Goal: Task Accomplishment & Management: Manage account settings

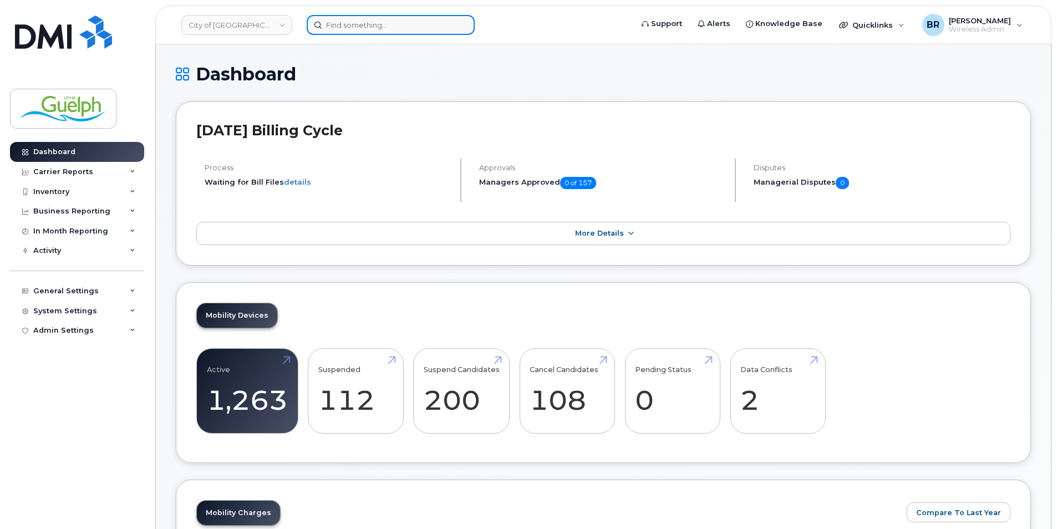
click at [382, 28] on input at bounding box center [391, 25] width 168 height 20
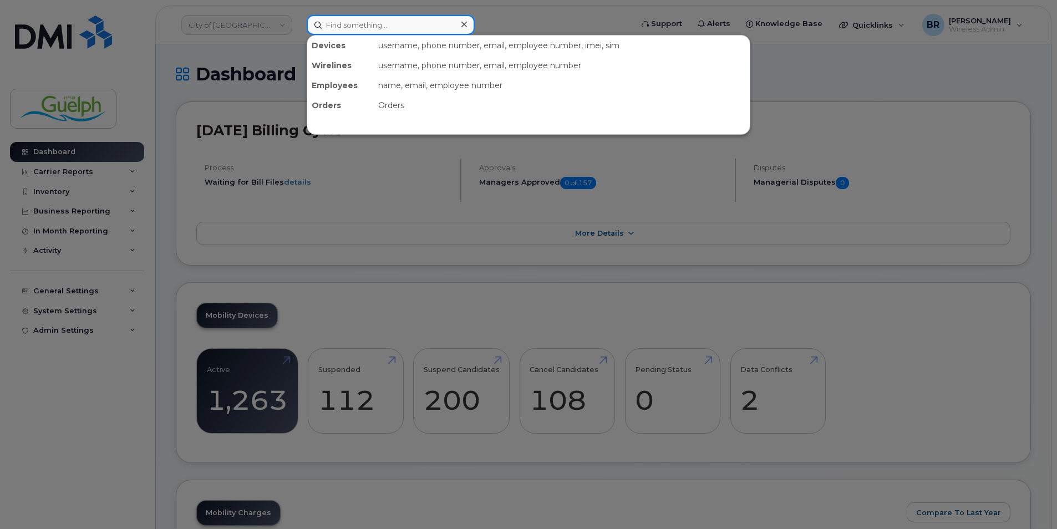
paste input "(226) 820-3520"
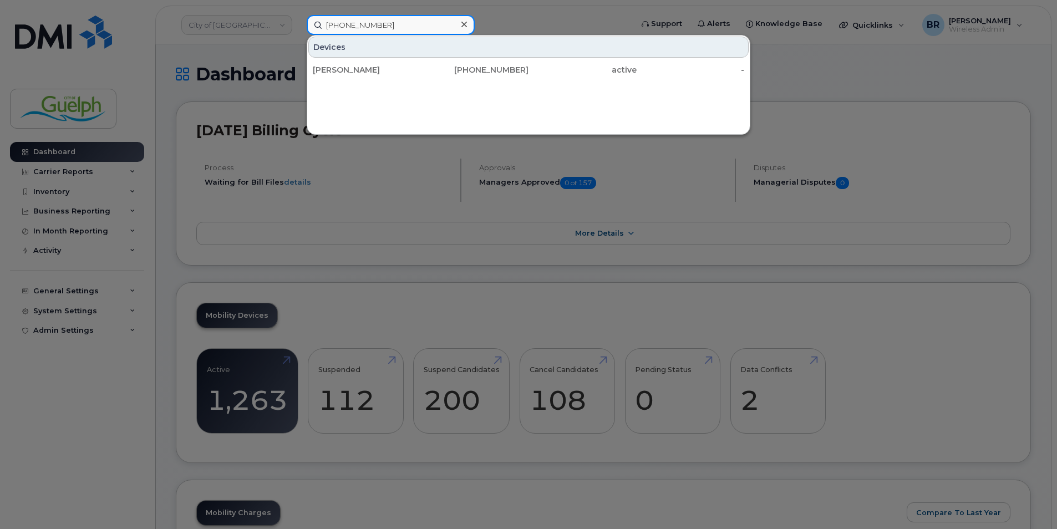
type input "(226) 820-3520"
click at [826, 73] on div at bounding box center [528, 264] width 1057 height 529
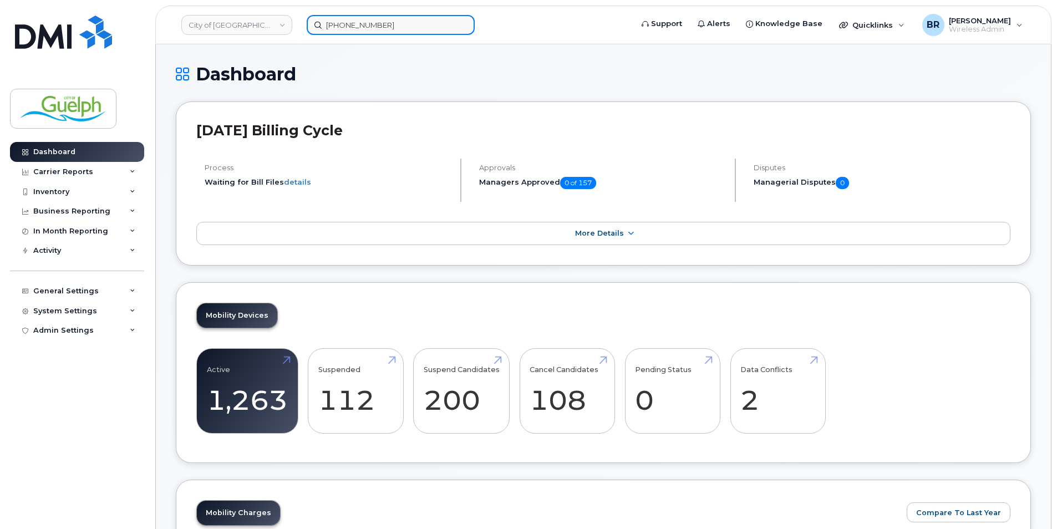
click at [449, 27] on input "(226) 820-3520" at bounding box center [391, 25] width 168 height 20
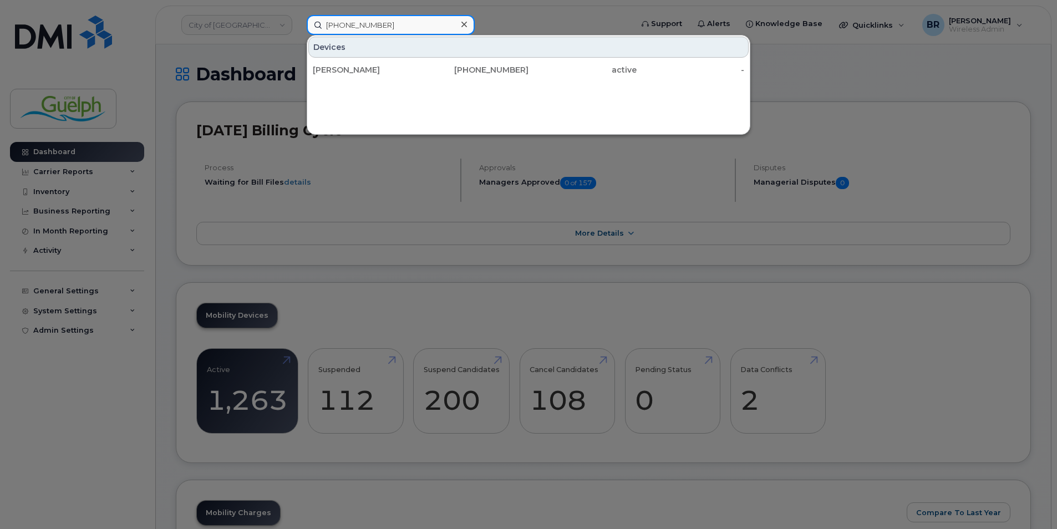
click at [449, 27] on input "(226) 820-3520" at bounding box center [391, 25] width 168 height 20
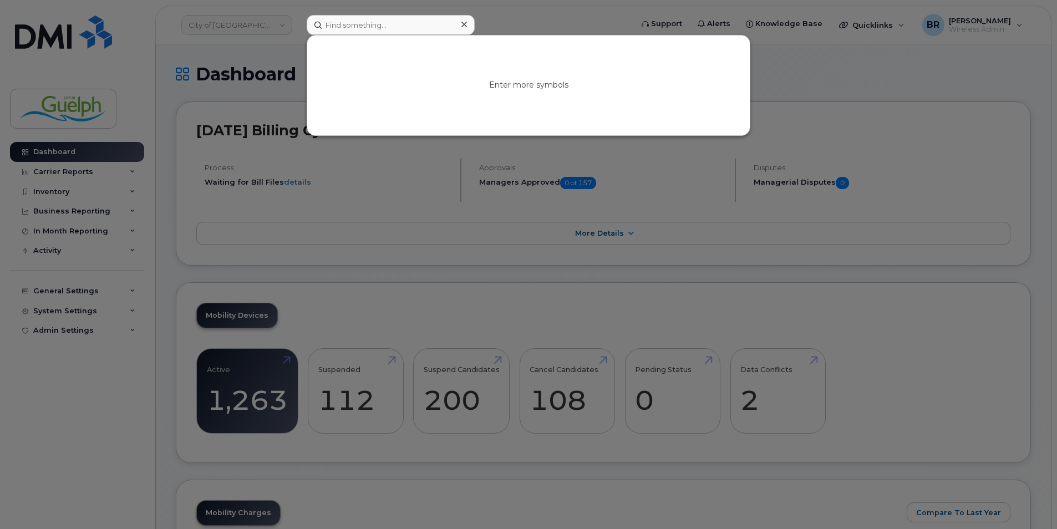
click at [466, 21] on icon at bounding box center [464, 24] width 6 height 9
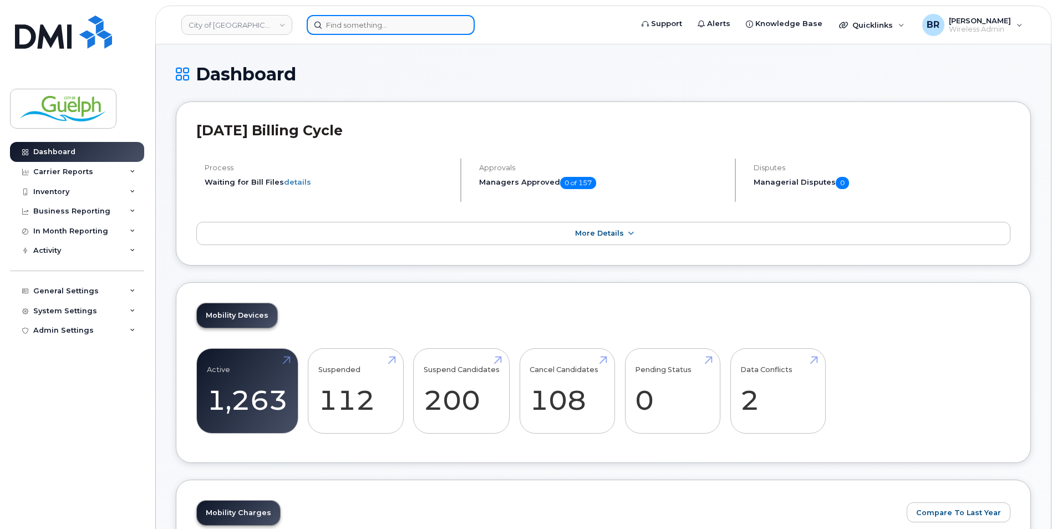
click at [399, 33] on input at bounding box center [391, 25] width 168 height 20
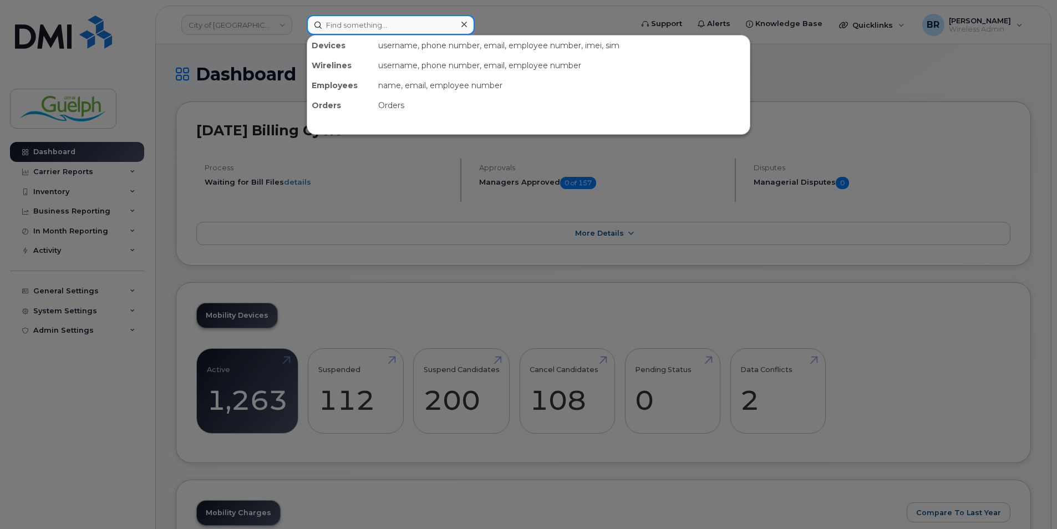
paste input "(226) 820-3520"
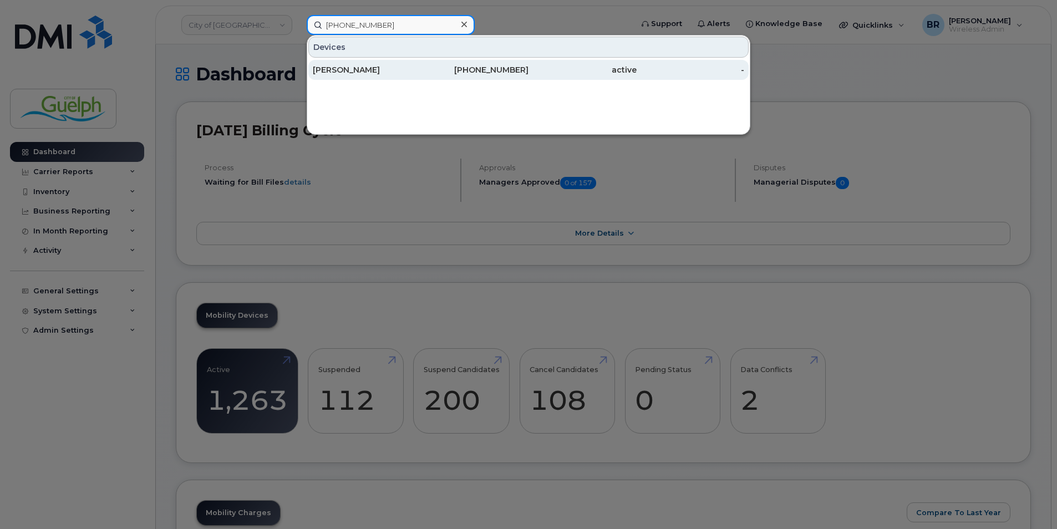
type input "(226) 820-3520"
click at [369, 71] on div "Ashley Bertolo" at bounding box center [367, 69] width 108 height 11
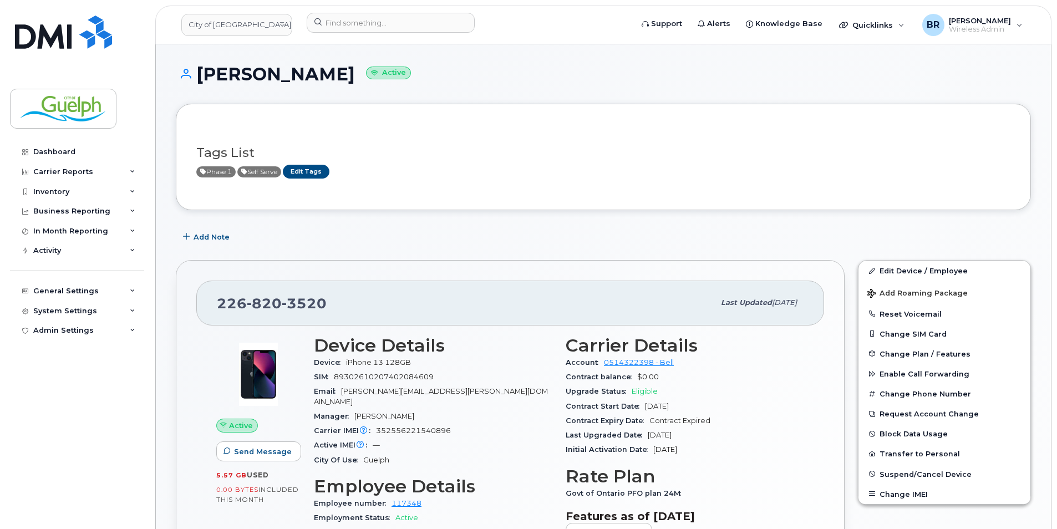
scroll to position [55, 0]
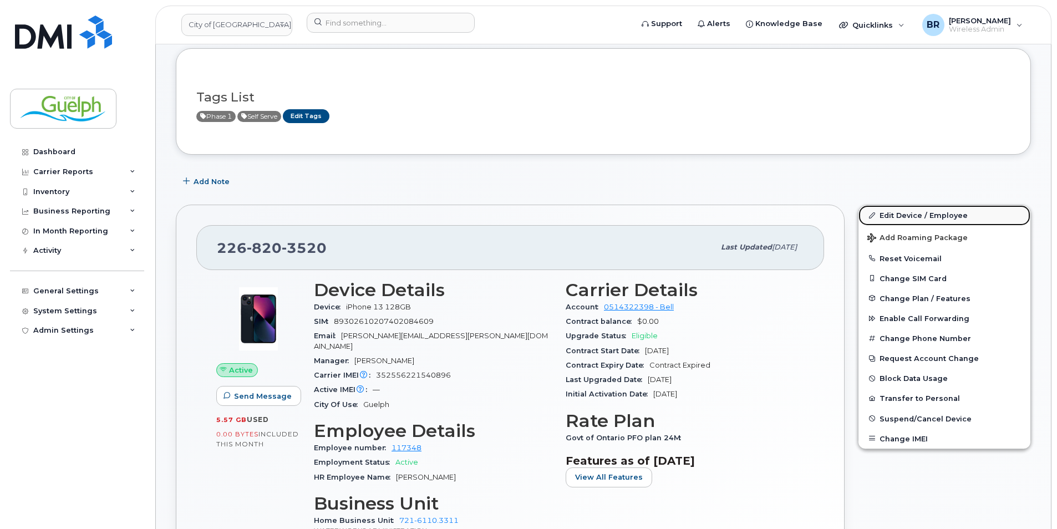
click at [918, 218] on link "Edit Device / Employee" at bounding box center [945, 215] width 172 height 20
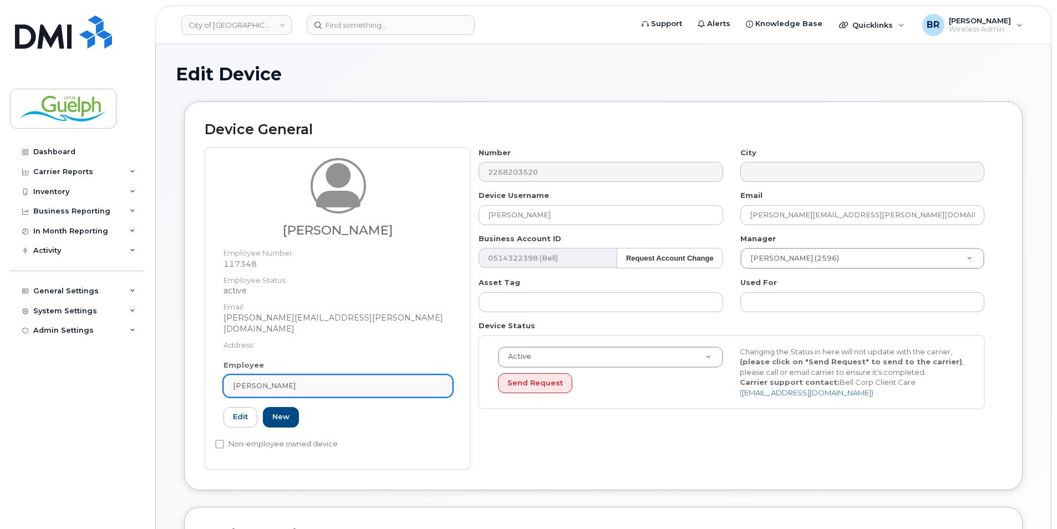
click at [337, 380] on div "[PERSON_NAME]" at bounding box center [338, 385] width 210 height 11
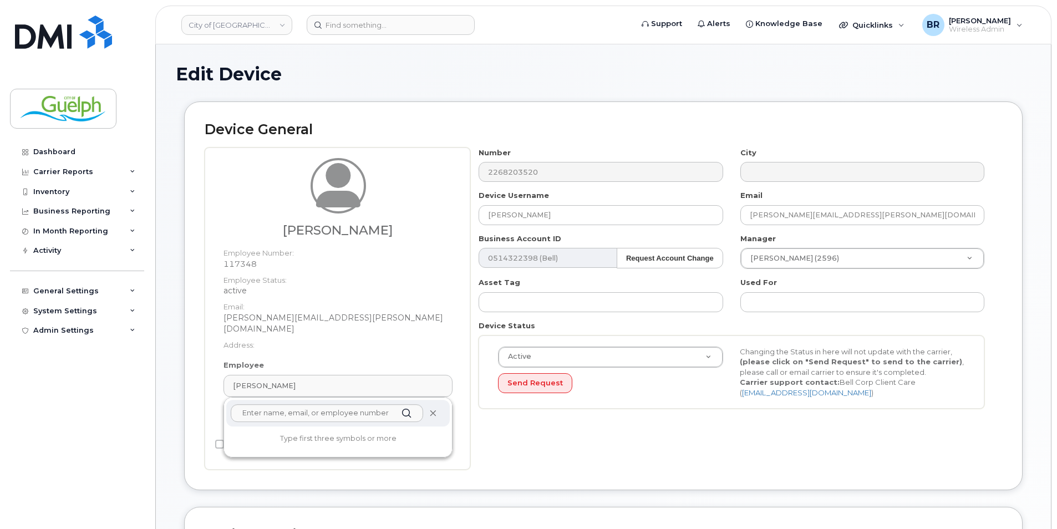
click at [436, 409] on span at bounding box center [432, 413] width 9 height 9
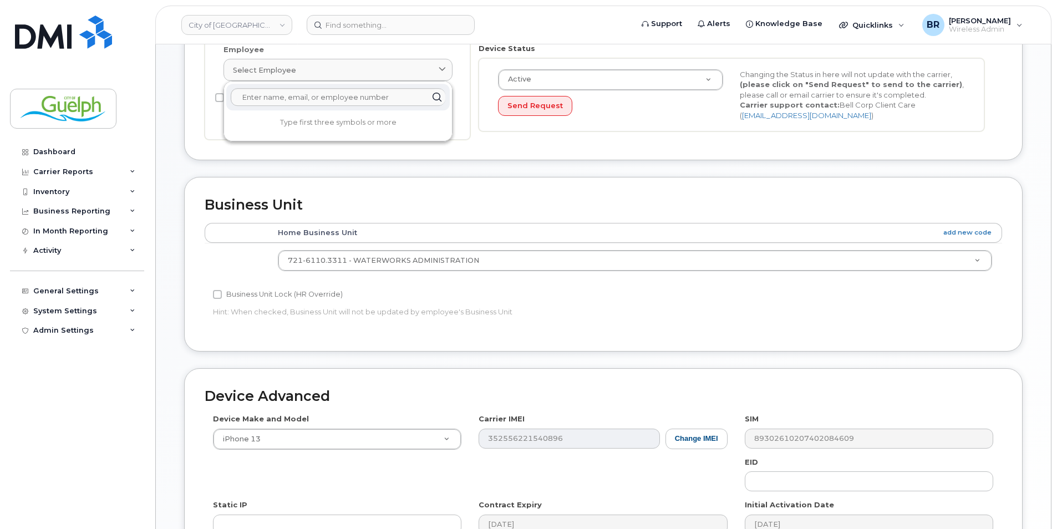
scroll to position [55, 0]
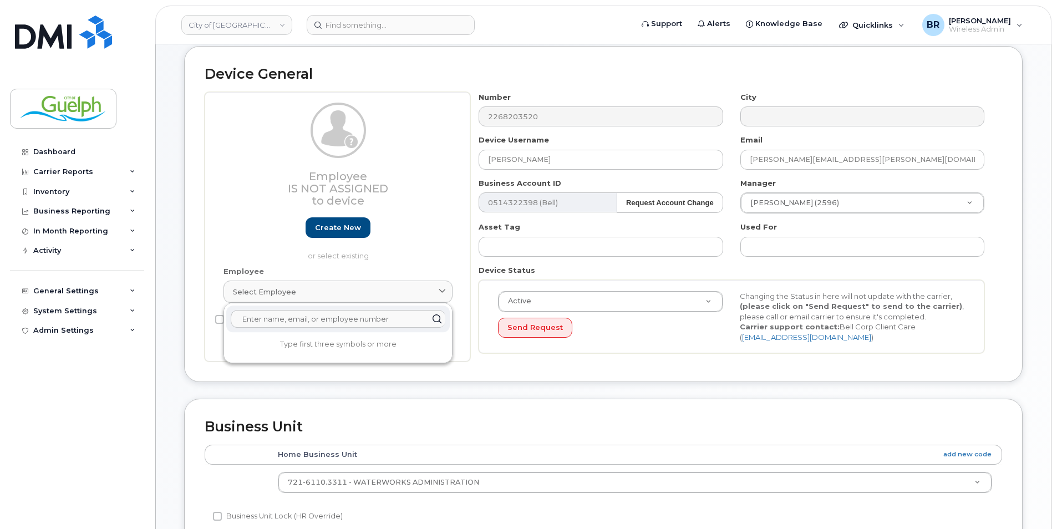
click at [307, 318] on input "text" at bounding box center [338, 319] width 215 height 18
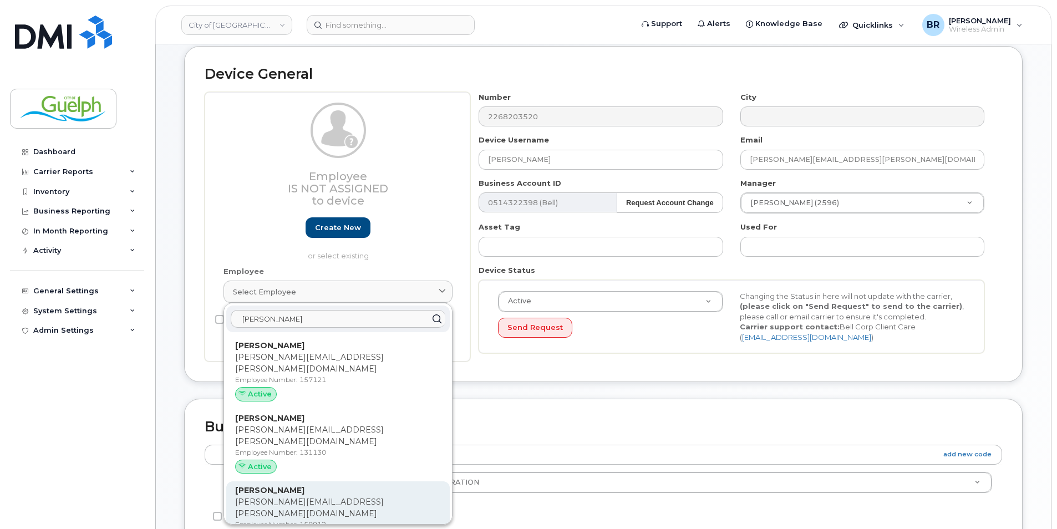
type input "jennifer b"
click at [338, 496] on p "Jennifer.Burch@guelph.ca" at bounding box center [338, 507] width 206 height 23
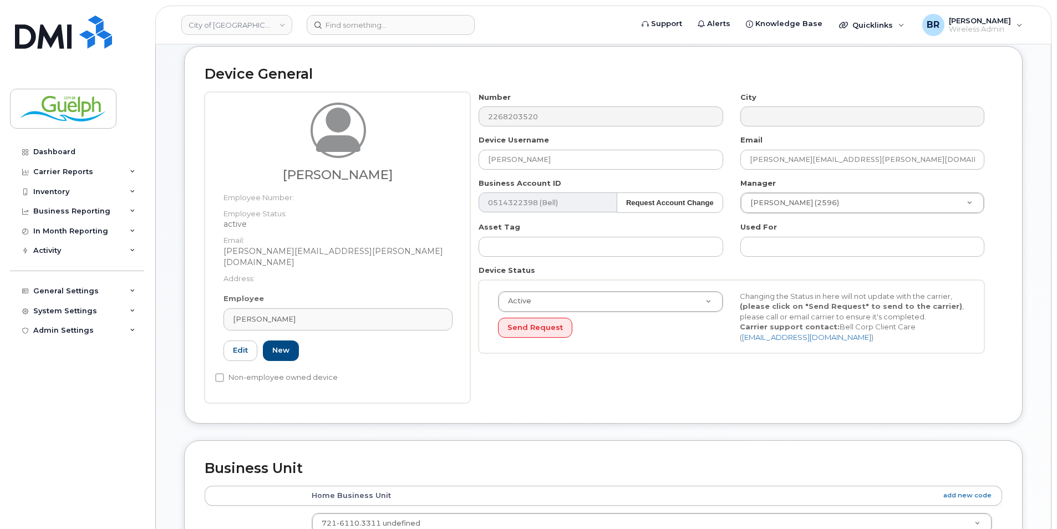
type input "159912"
type input "[PERSON_NAME]"
type input "[PERSON_NAME][EMAIL_ADDRESS][PERSON_NAME][DOMAIN_NAME]"
type input "612883"
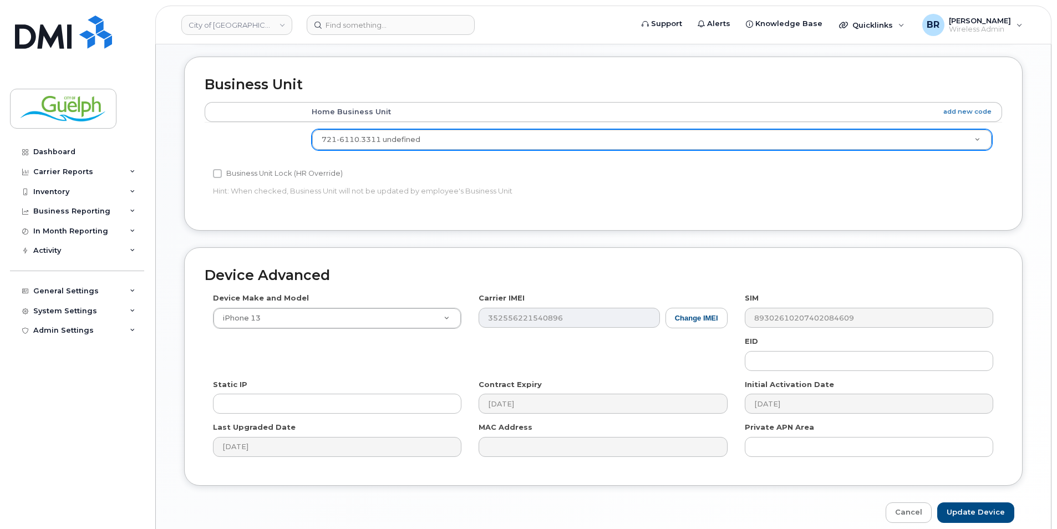
scroll to position [478, 0]
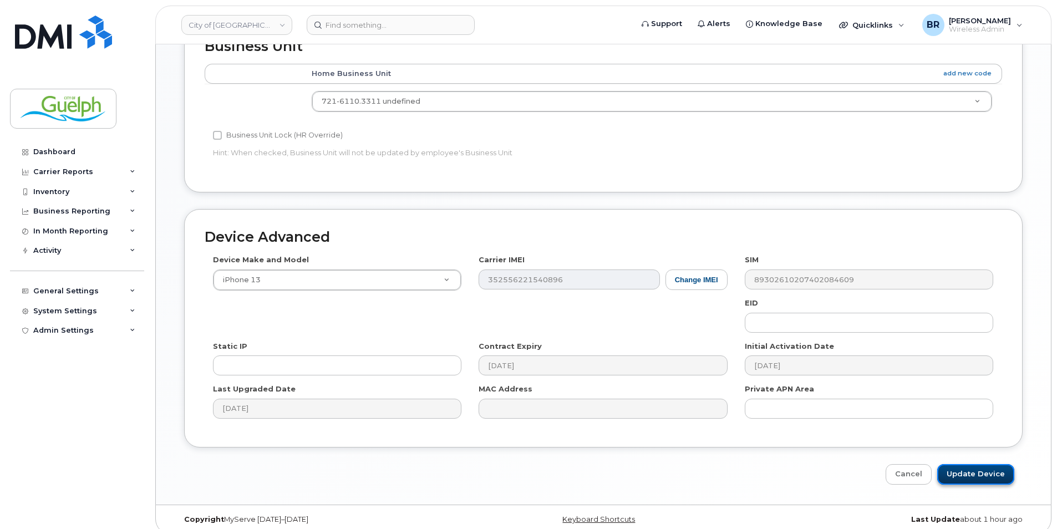
click at [967, 464] on input "Update Device" at bounding box center [975, 474] width 77 height 21
type input "Saving..."
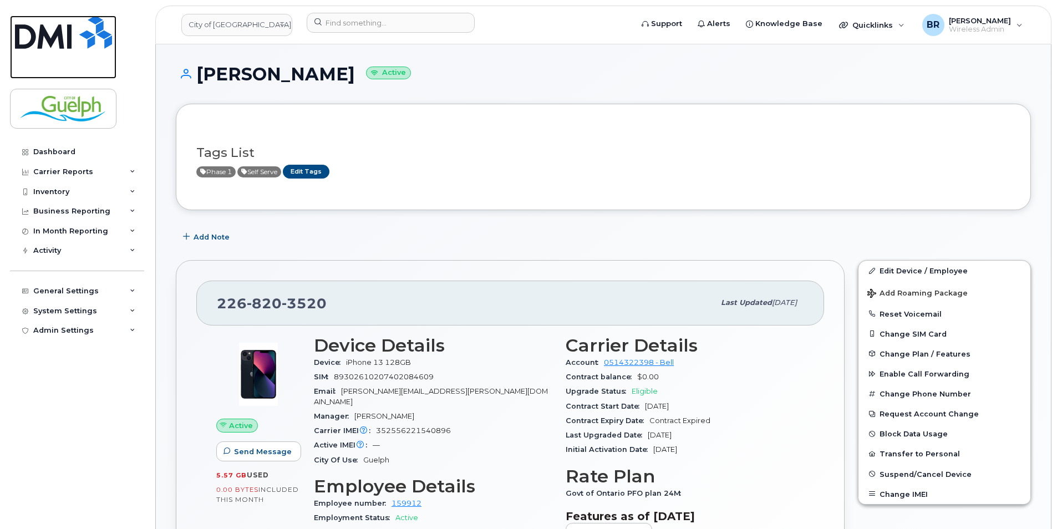
click at [53, 31] on img at bounding box center [63, 32] width 97 height 33
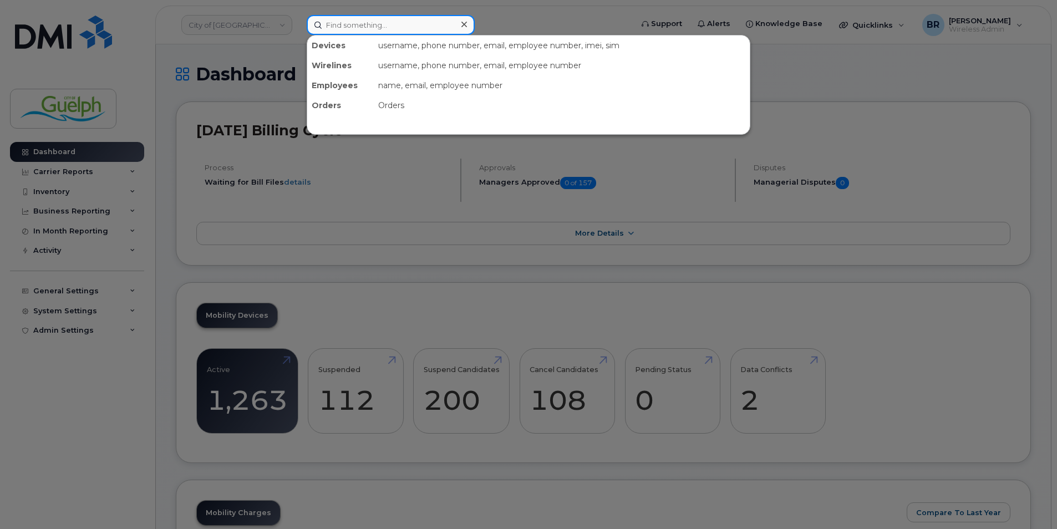
click at [350, 18] on input at bounding box center [391, 25] width 168 height 20
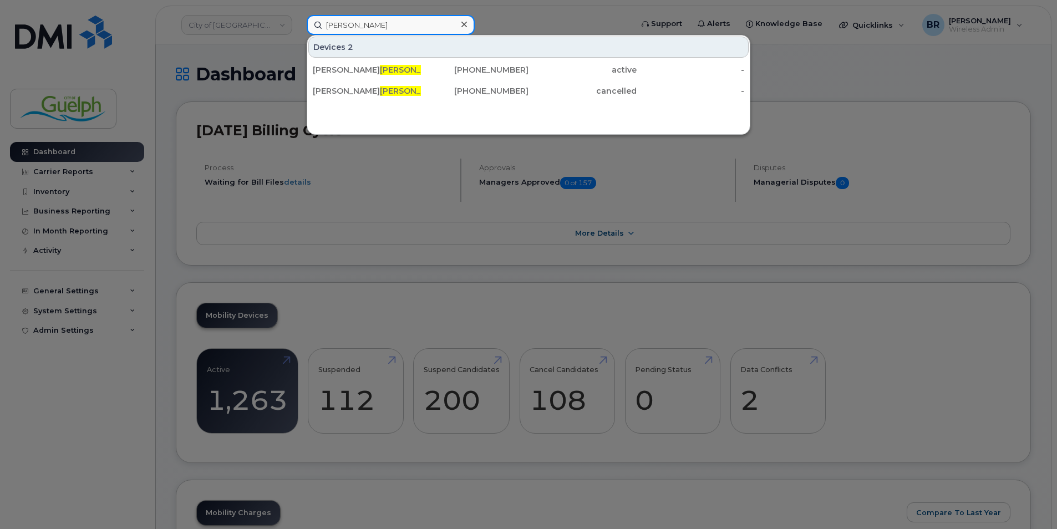
drag, startPoint x: 355, startPoint y: 24, endPoint x: 261, endPoint y: 20, distance: 94.4
click at [298, 20] on div "shea Devices 2 Chris Shea 519-827-4553 active - Chris Shea 226-332-2383 cancell…" at bounding box center [466, 25] width 336 height 20
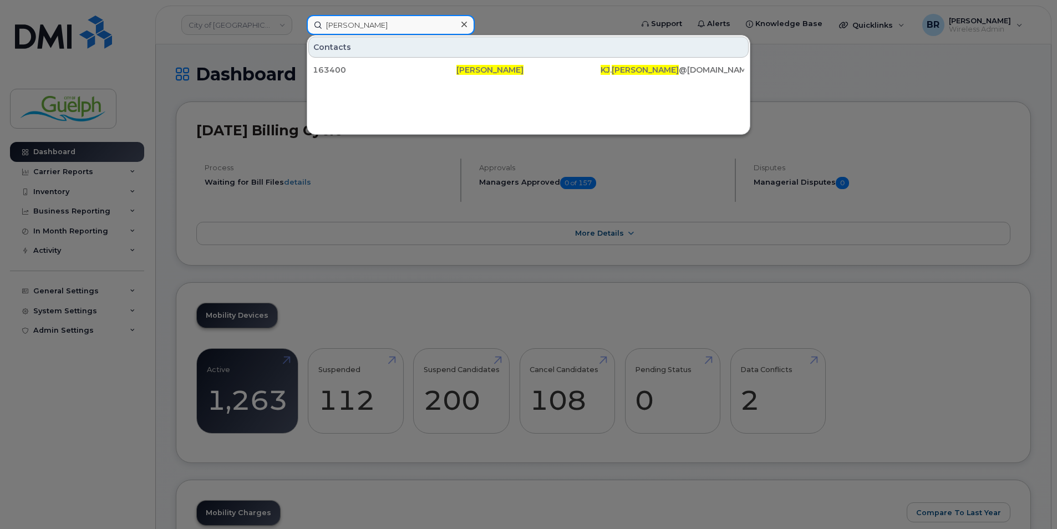
type input "kj shea"
click at [466, 23] on icon at bounding box center [464, 25] width 6 height 6
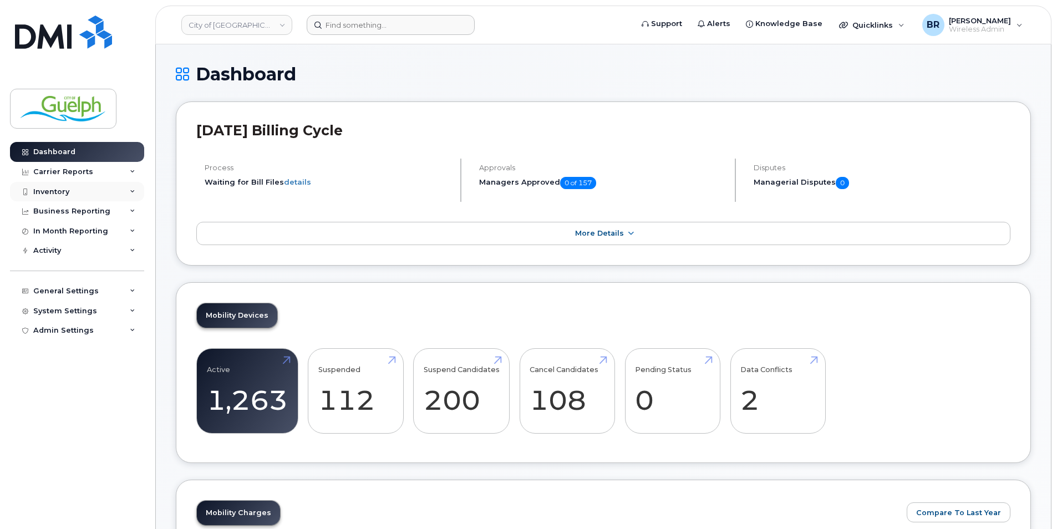
click at [83, 187] on div "Inventory" at bounding box center [77, 192] width 134 height 20
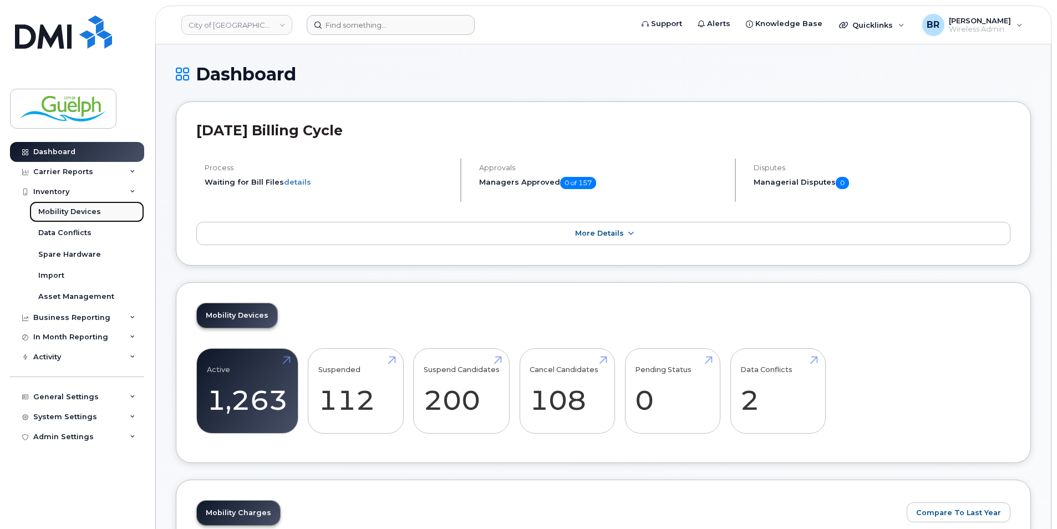
click at [79, 215] on div "Mobility Devices" at bounding box center [69, 212] width 63 height 10
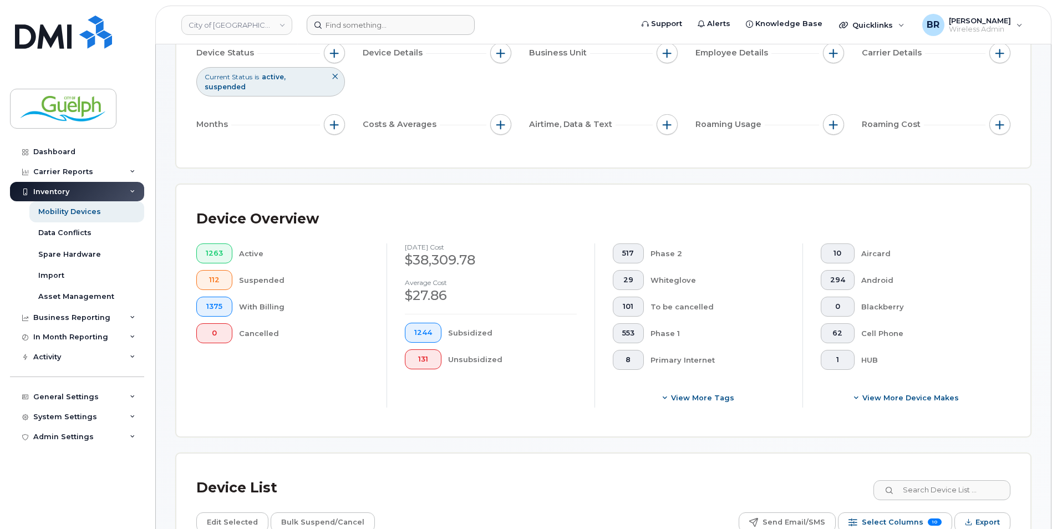
scroll to position [222, 0]
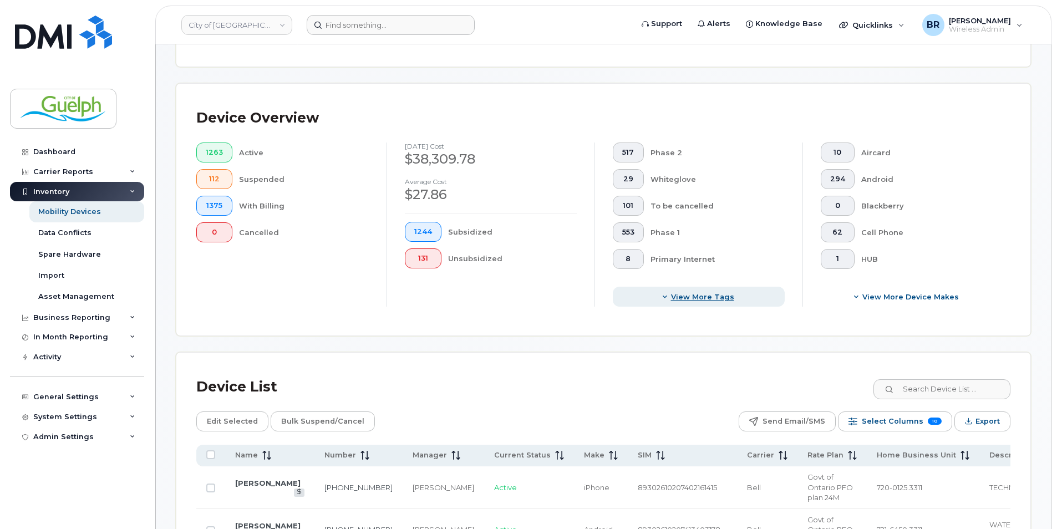
click at [673, 296] on span "View more tags" at bounding box center [702, 297] width 63 height 11
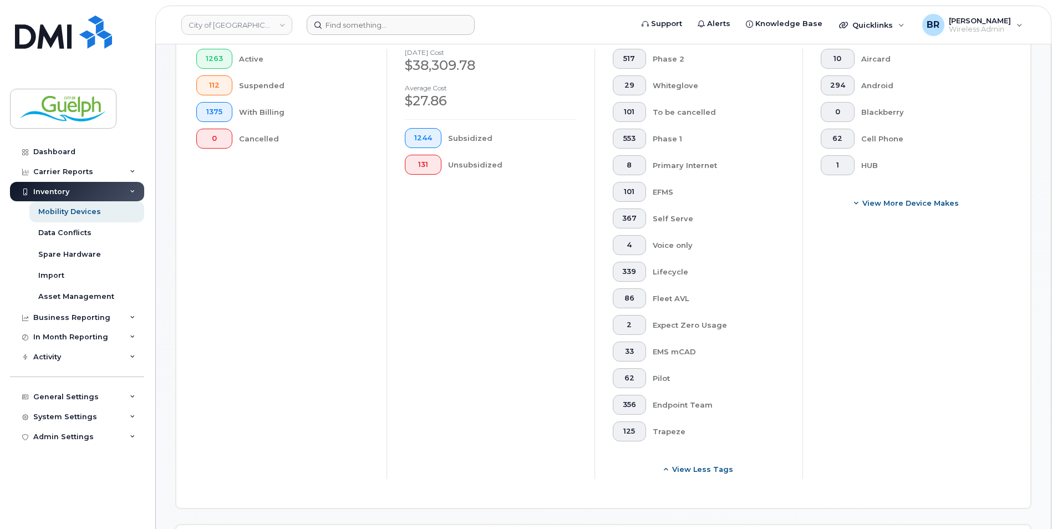
scroll to position [333, 0]
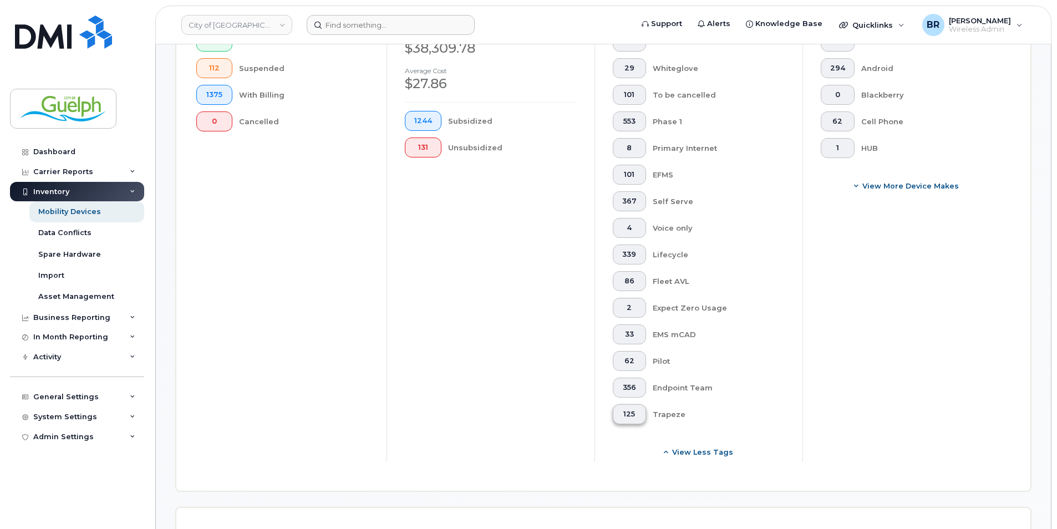
click at [621, 415] on button "125" at bounding box center [629, 414] width 33 height 20
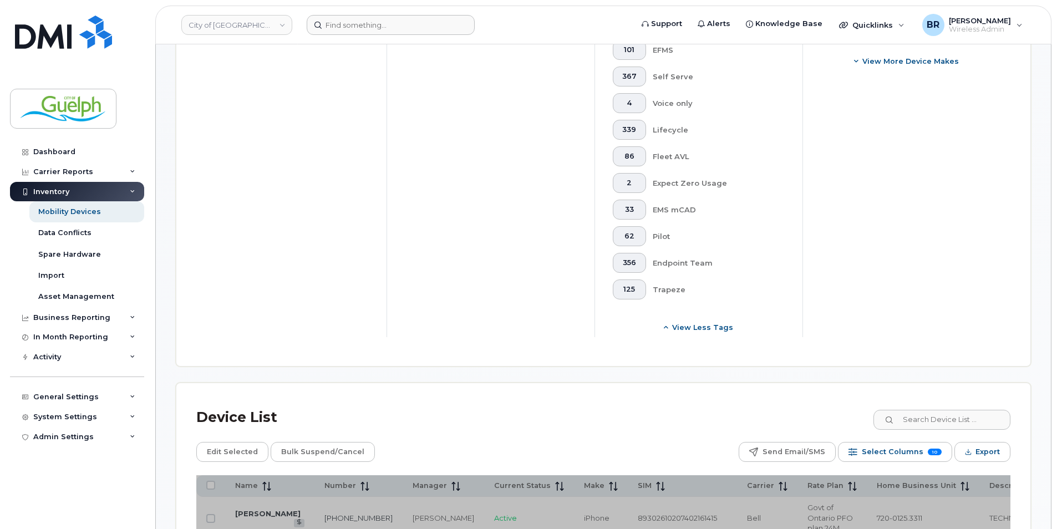
scroll to position [856, 0]
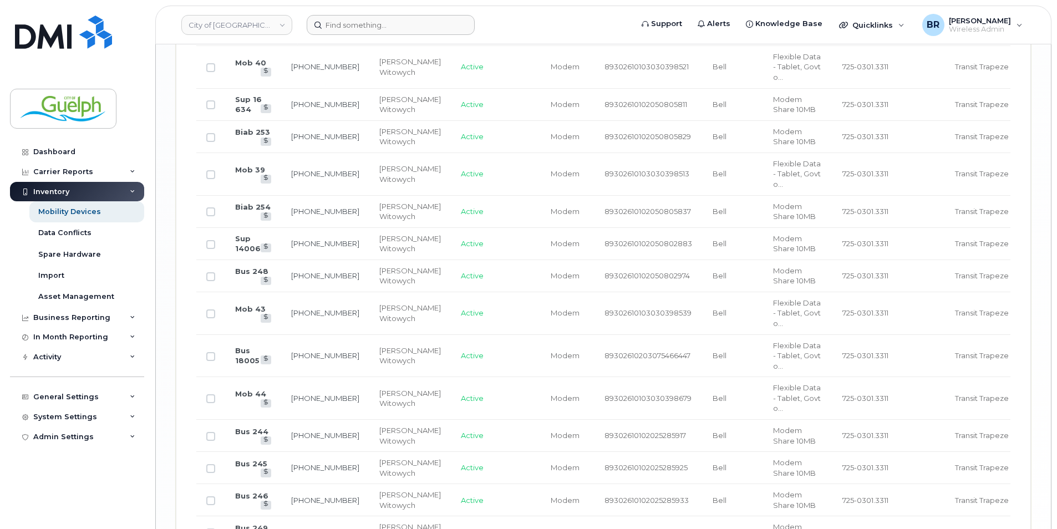
scroll to position [2162, 0]
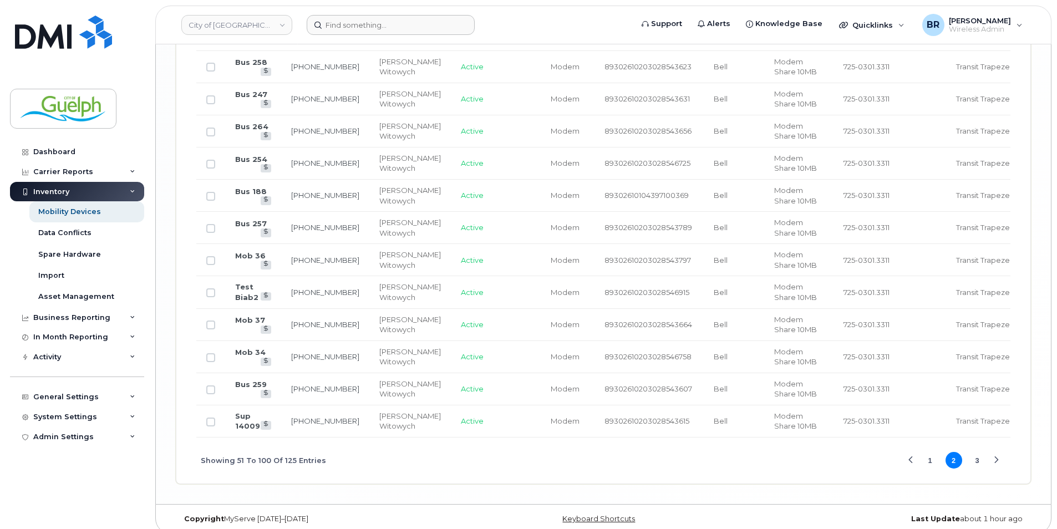
click at [973, 452] on button "3" at bounding box center [977, 460] width 17 height 17
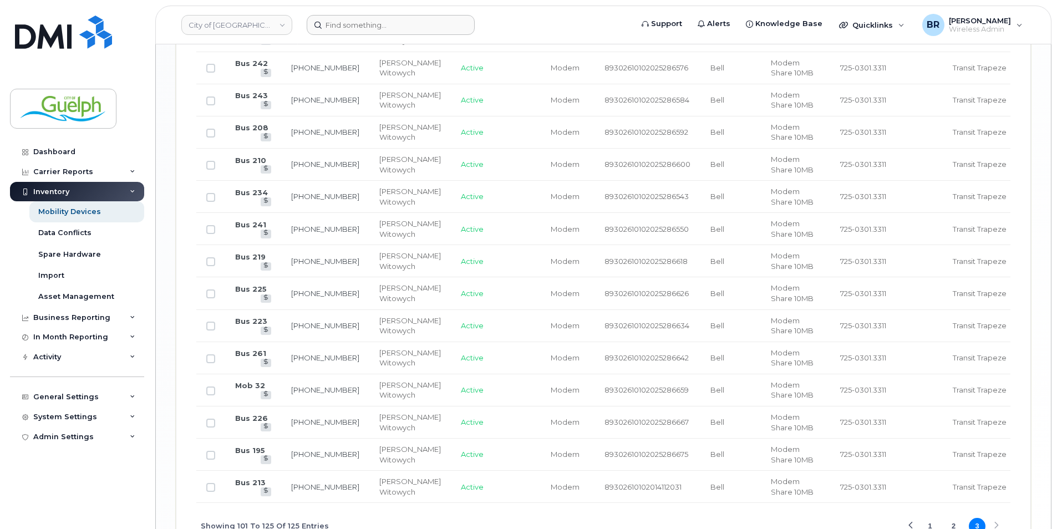
scroll to position [1357, 0]
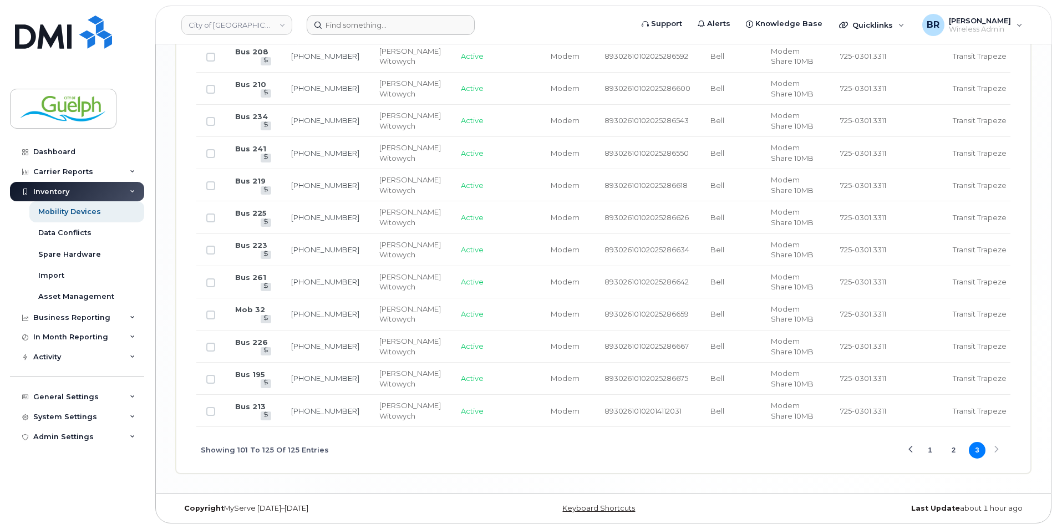
click at [928, 449] on button "1" at bounding box center [930, 450] width 17 height 17
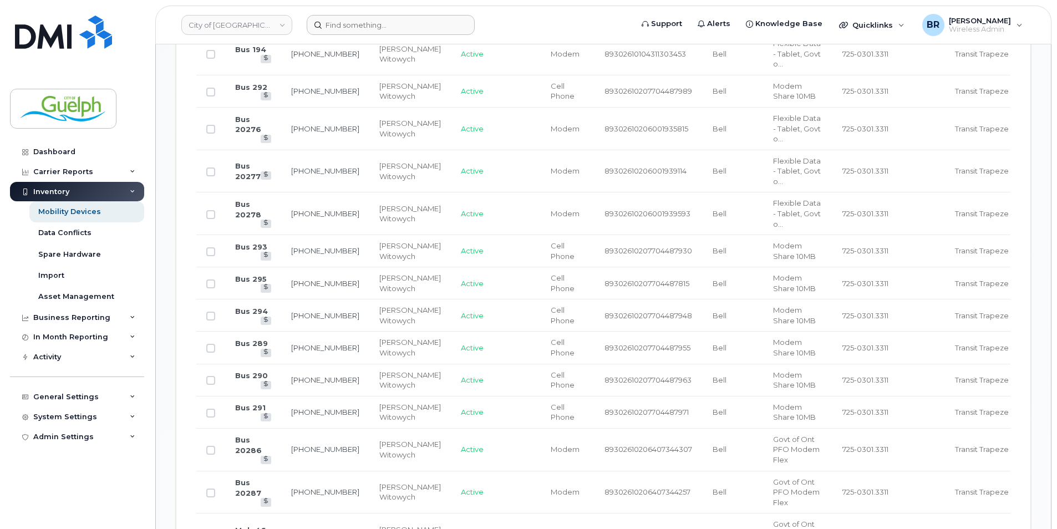
scroll to position [913, 0]
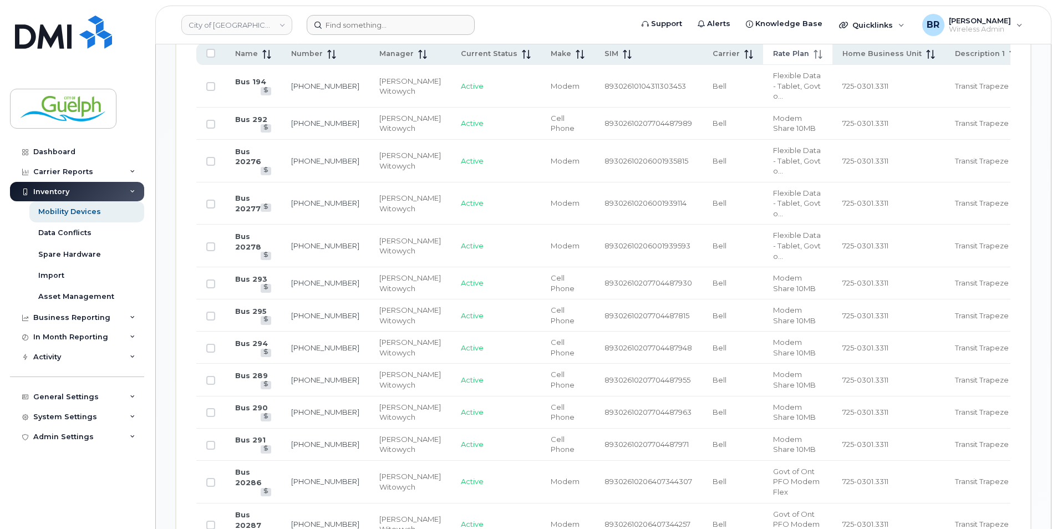
click at [814, 54] on icon at bounding box center [818, 54] width 9 height 9
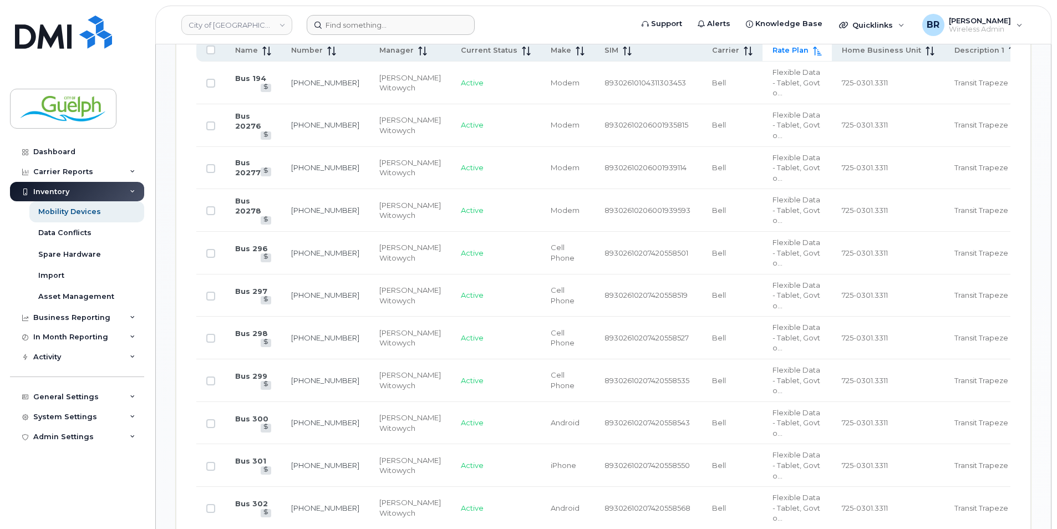
scroll to position [747, 0]
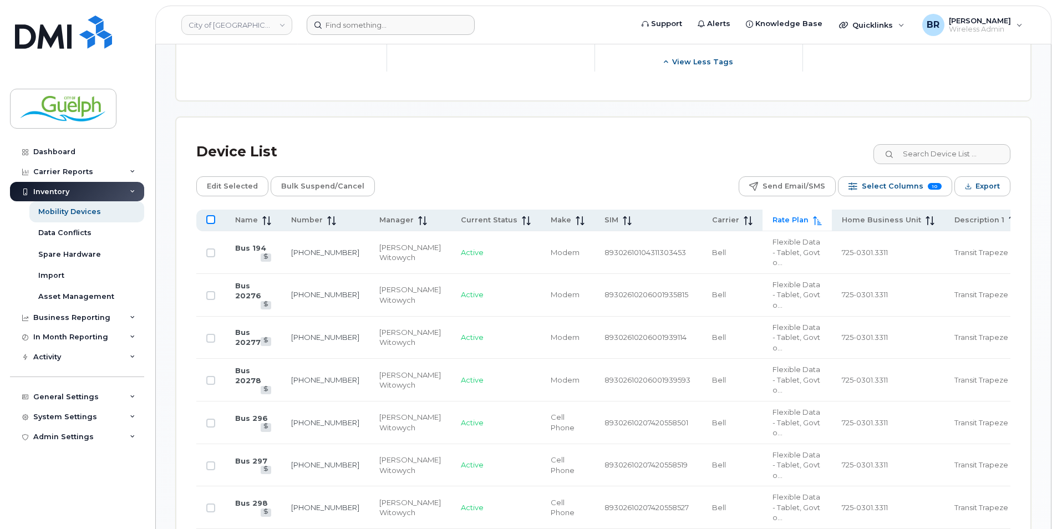
click at [210, 222] on input "All items unselected" at bounding box center [210, 219] width 9 height 9
checkbox input "true"
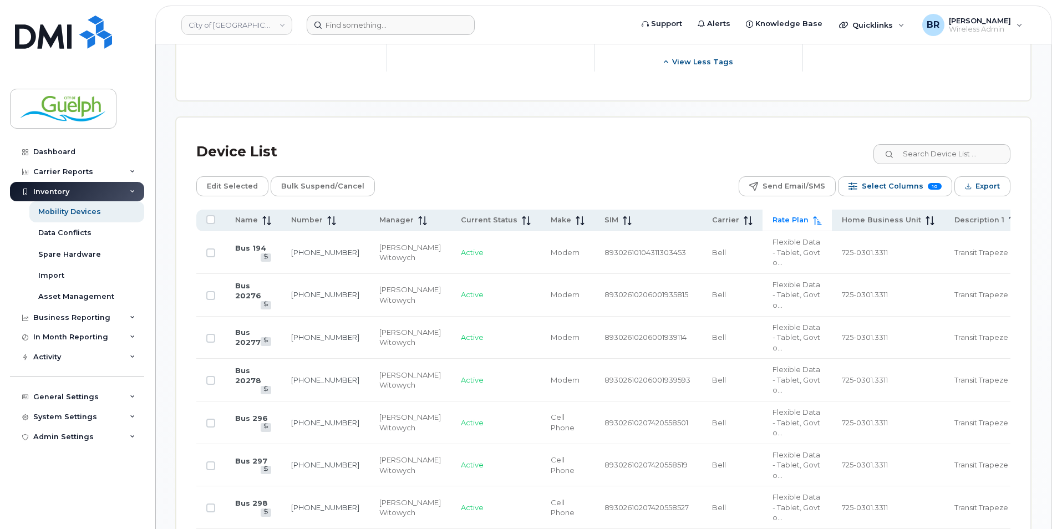
checkbox input "true"
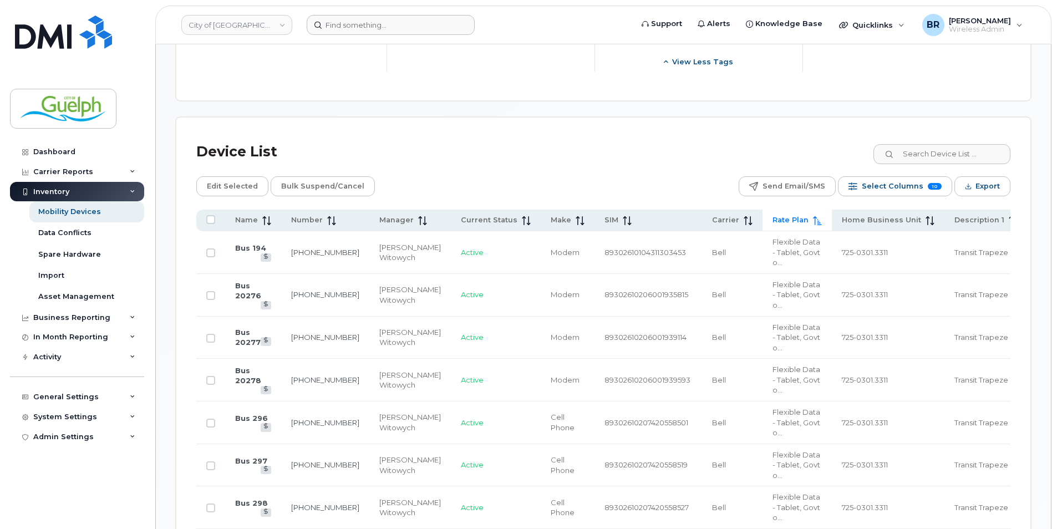
checkbox input "true"
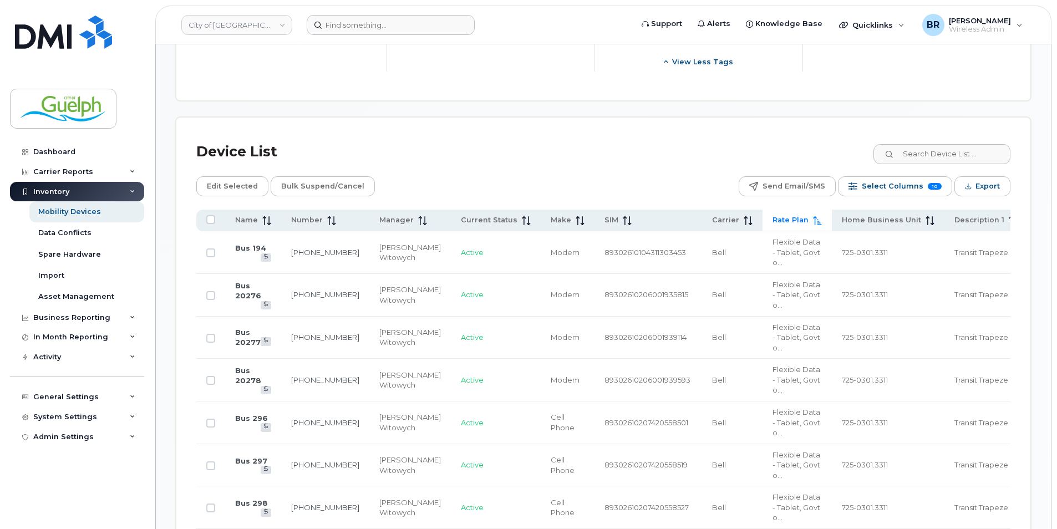
checkbox input "true"
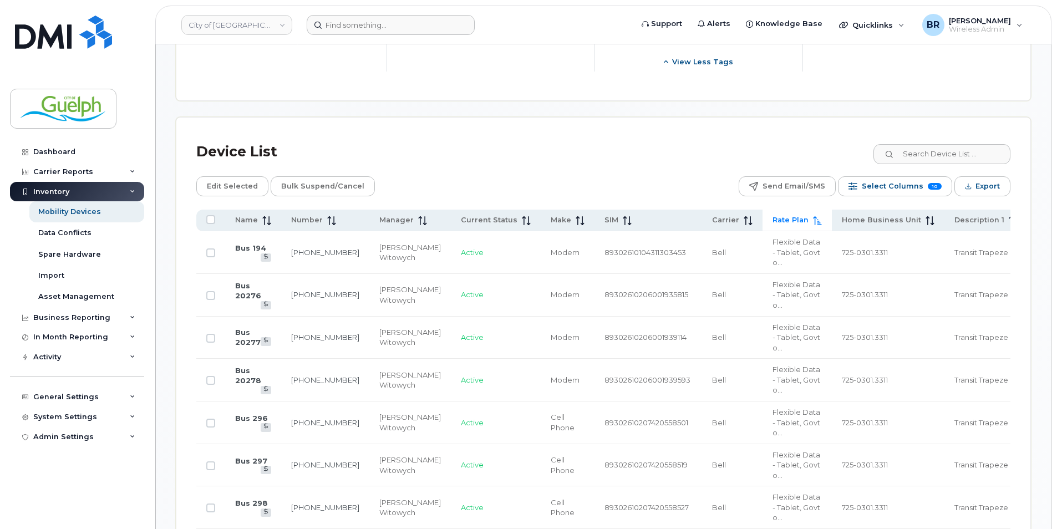
checkbox input "true"
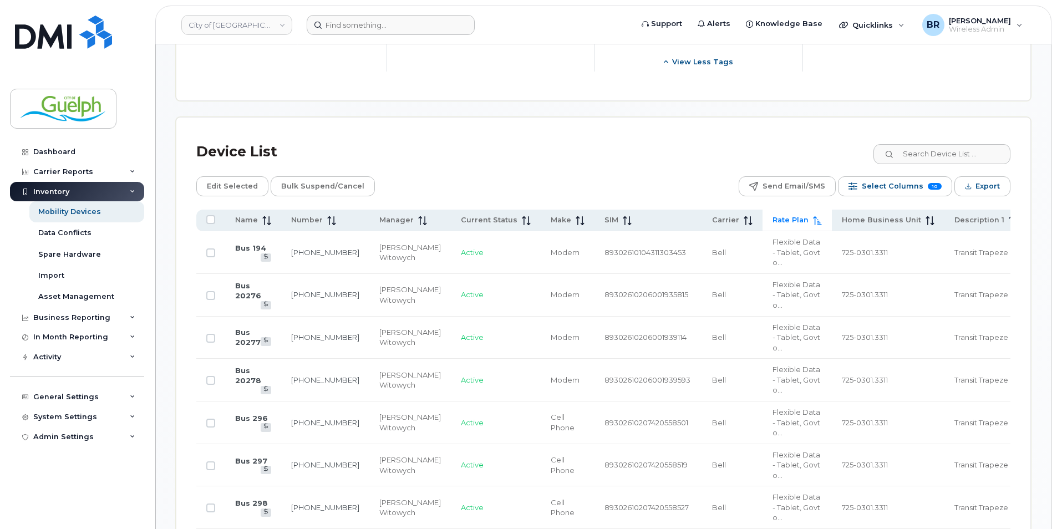
checkbox input "true"
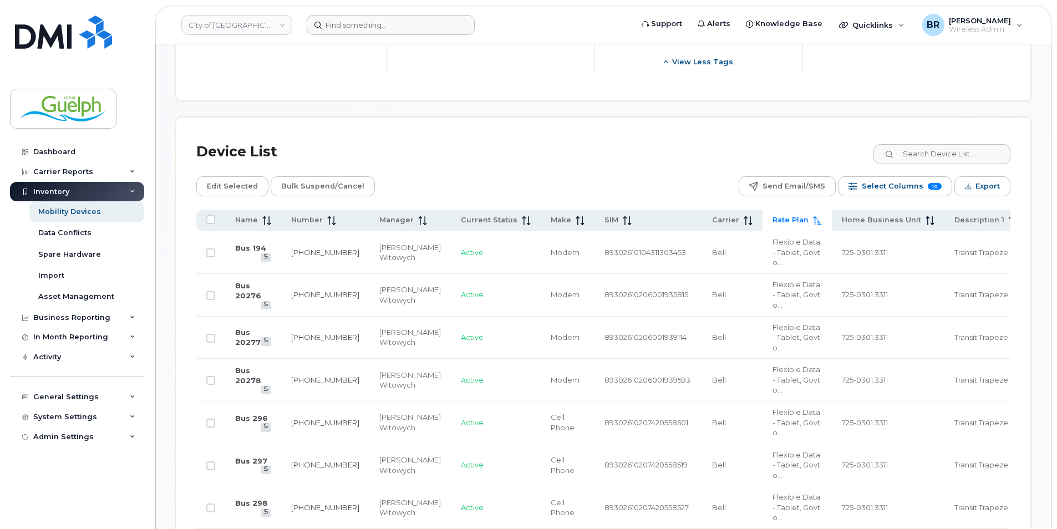
checkbox input "true"
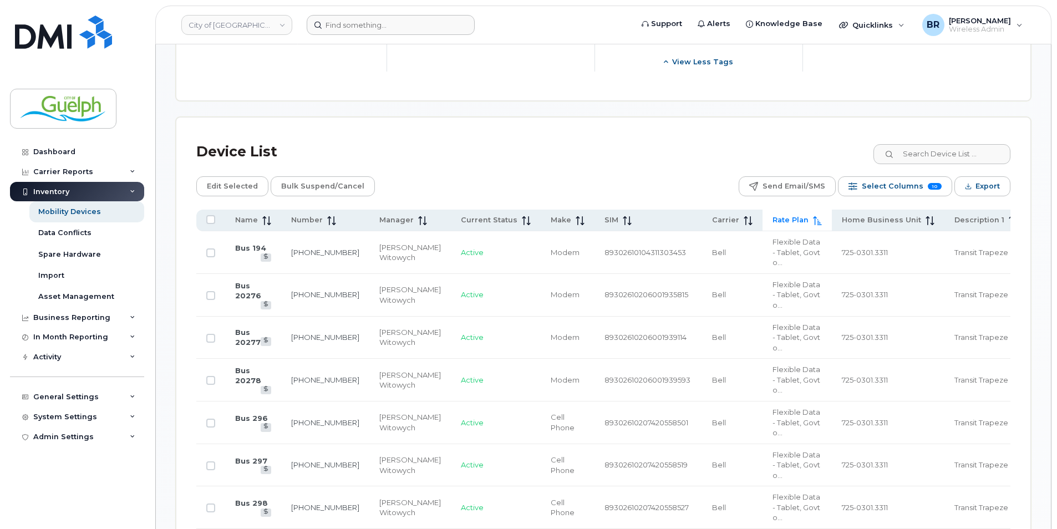
checkbox input "true"
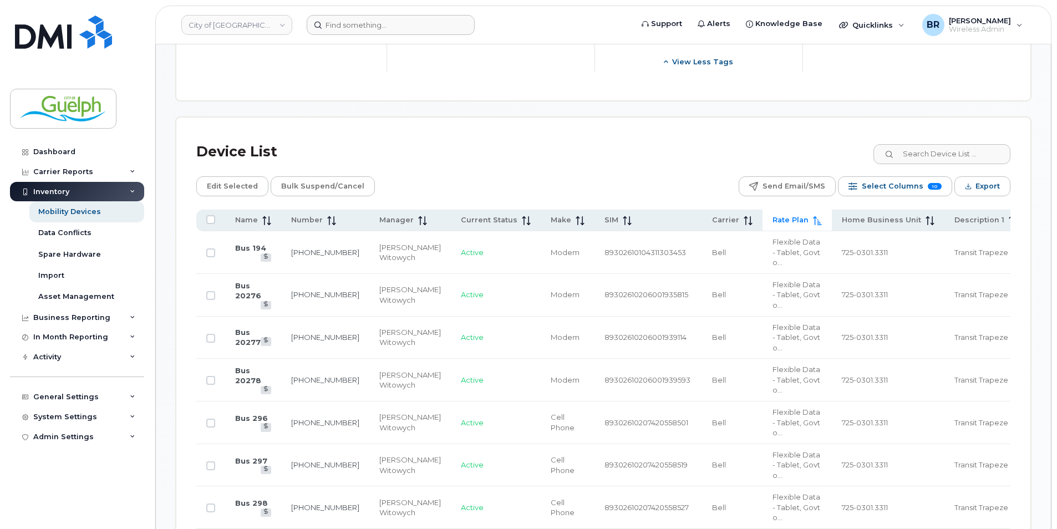
checkbox input "true"
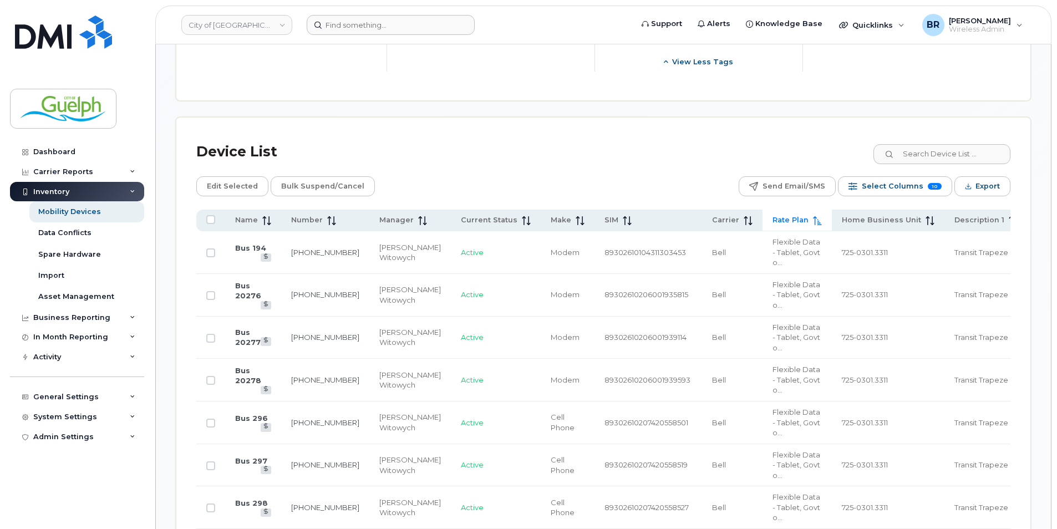
checkbox input "true"
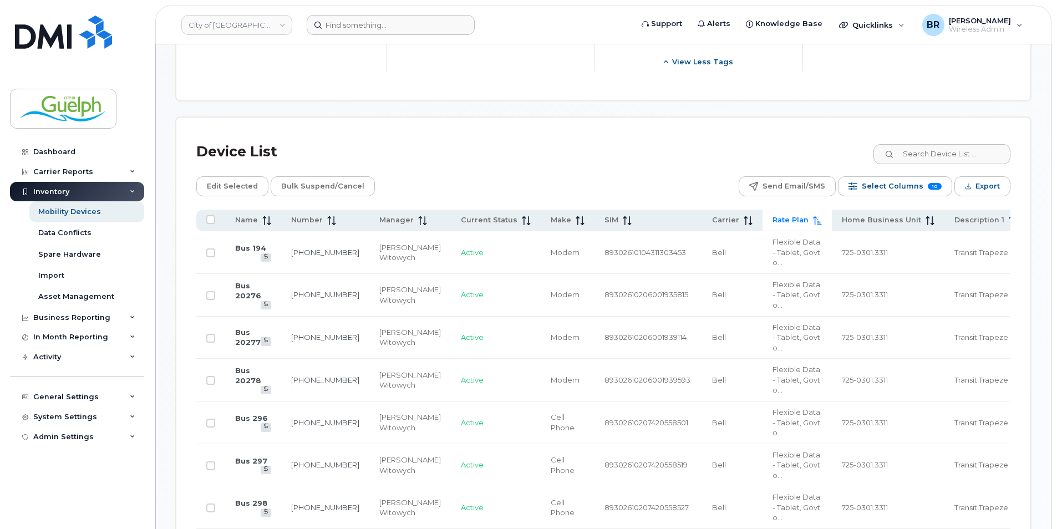
checkbox input "true"
click at [1000, 185] on button "Export" at bounding box center [982, 186] width 56 height 20
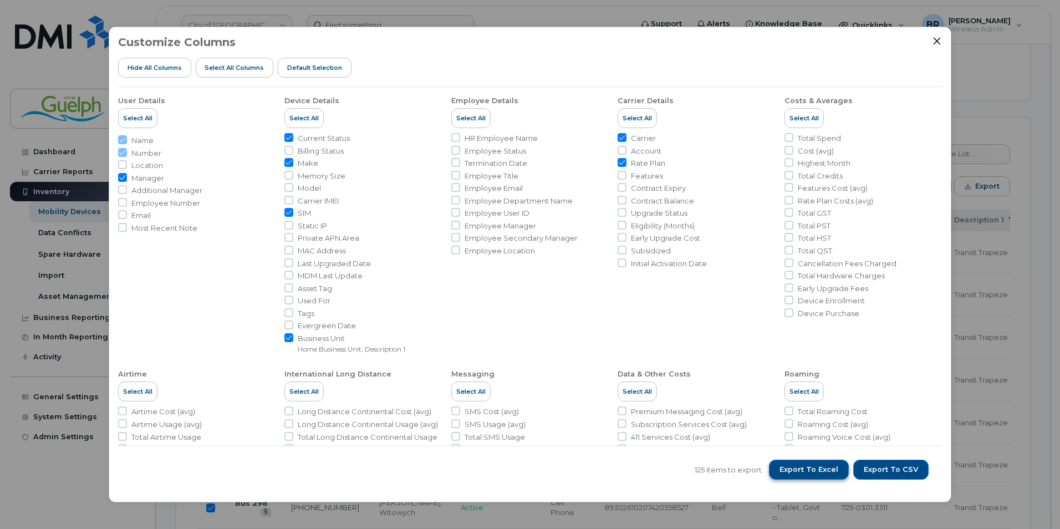
click at [826, 470] on span "Export to Excel" at bounding box center [809, 470] width 59 height 10
click at [823, 469] on span "Export to Excel" at bounding box center [809, 470] width 59 height 10
click at [935, 41] on icon "Close" at bounding box center [937, 41] width 9 height 9
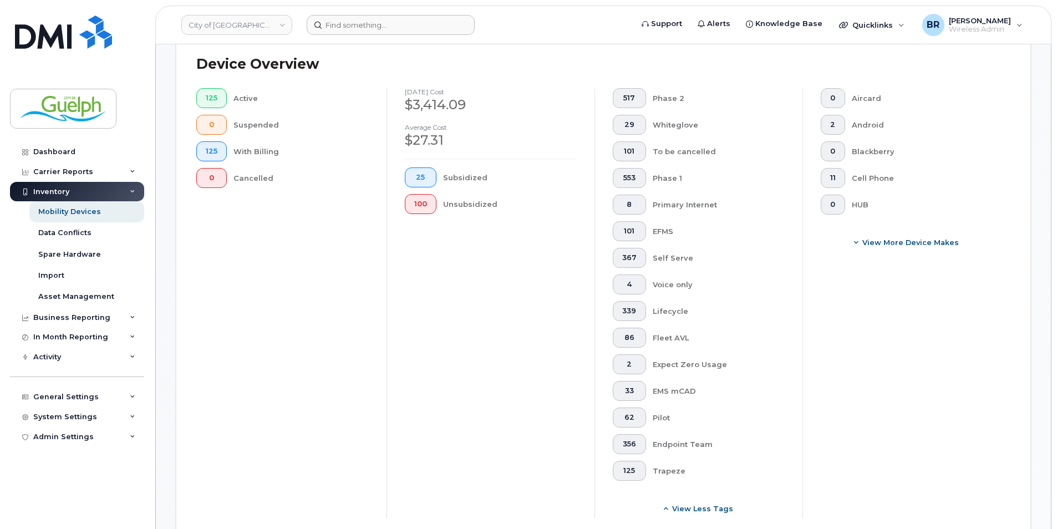
scroll to position [192, 0]
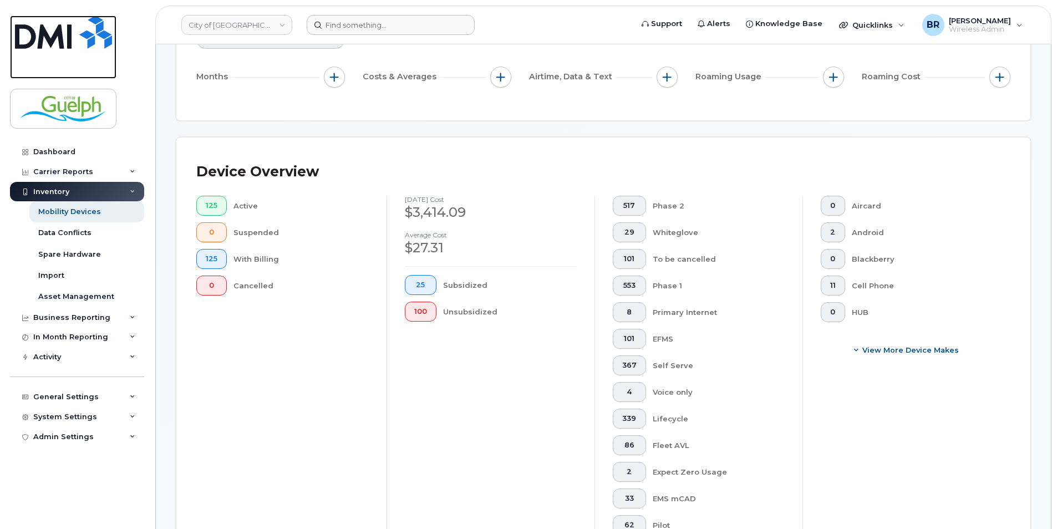
click at [89, 43] on img at bounding box center [63, 32] width 97 height 33
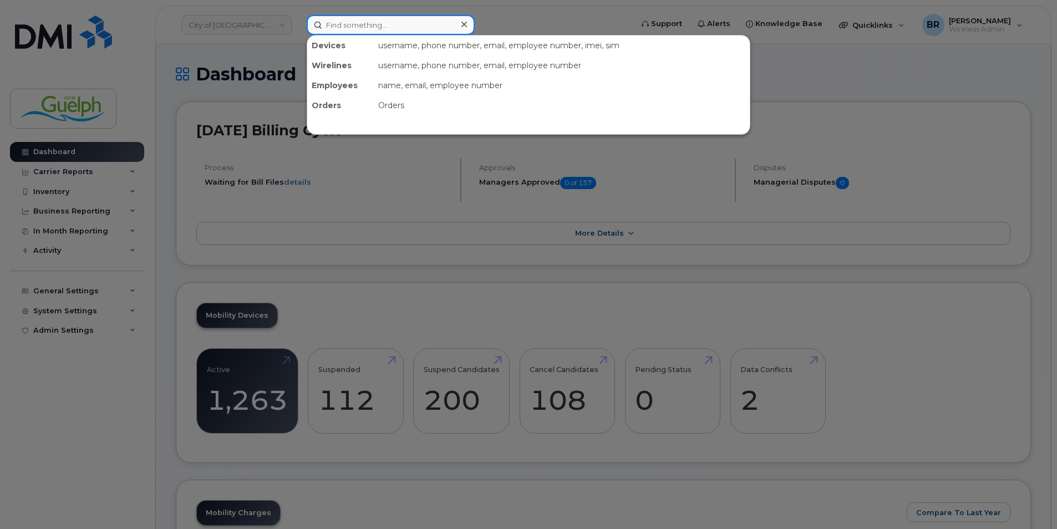
click at [404, 32] on input at bounding box center [391, 25] width 168 height 20
paste input "226-332-1778"
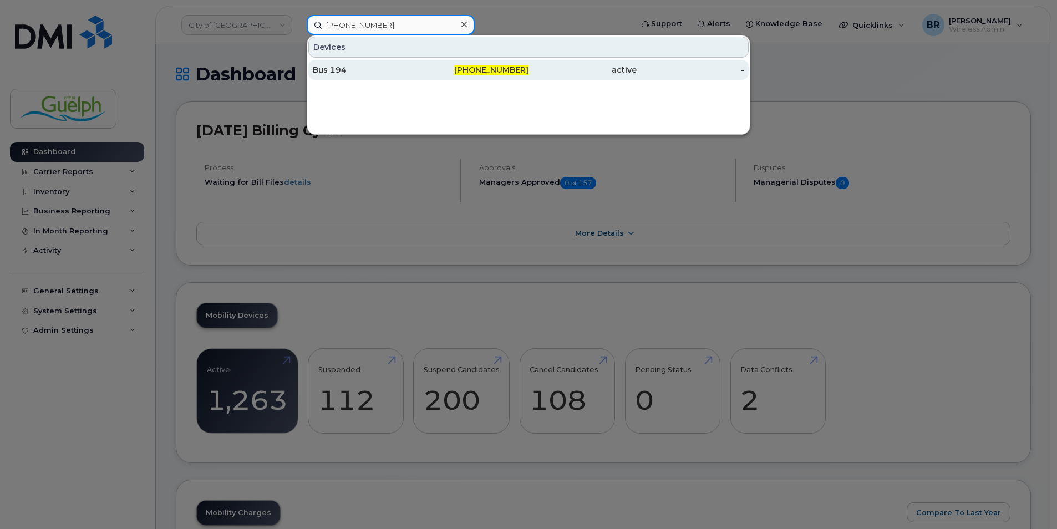
type input "226-332-1778"
click at [373, 66] on div "Bus 194" at bounding box center [367, 69] width 108 height 11
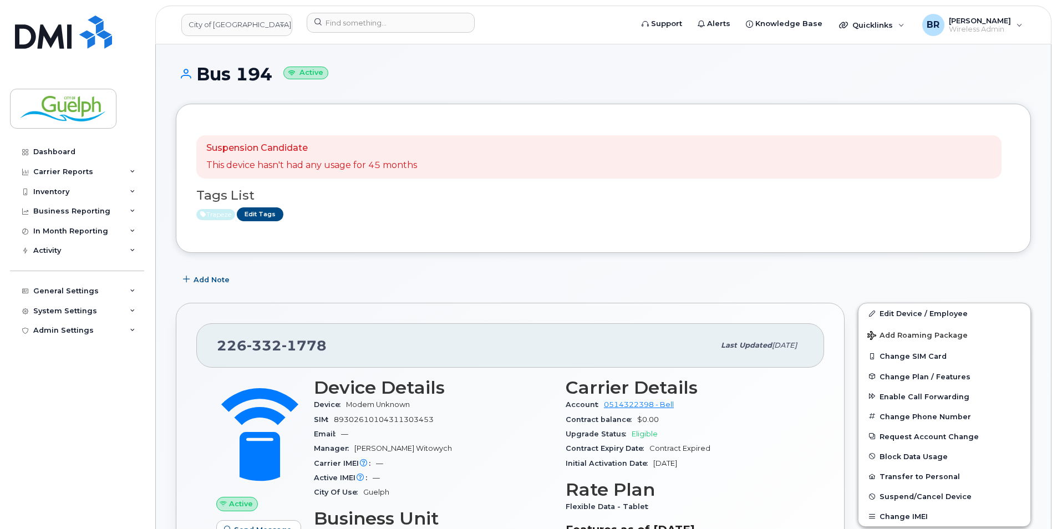
click at [417, 301] on div "226 332 1778 Last updated Apr 04, 2025 Active Send Message 0.00 Bytes  used 0.0…" at bounding box center [510, 480] width 682 height 368
click at [388, 23] on input at bounding box center [391, 23] width 168 height 20
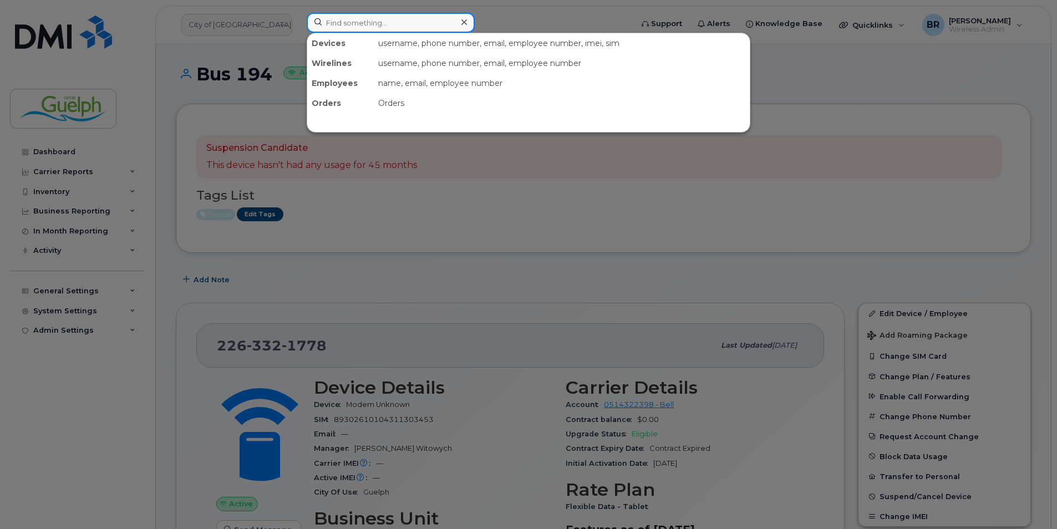
paste input "[PHONE_NUMBER]"
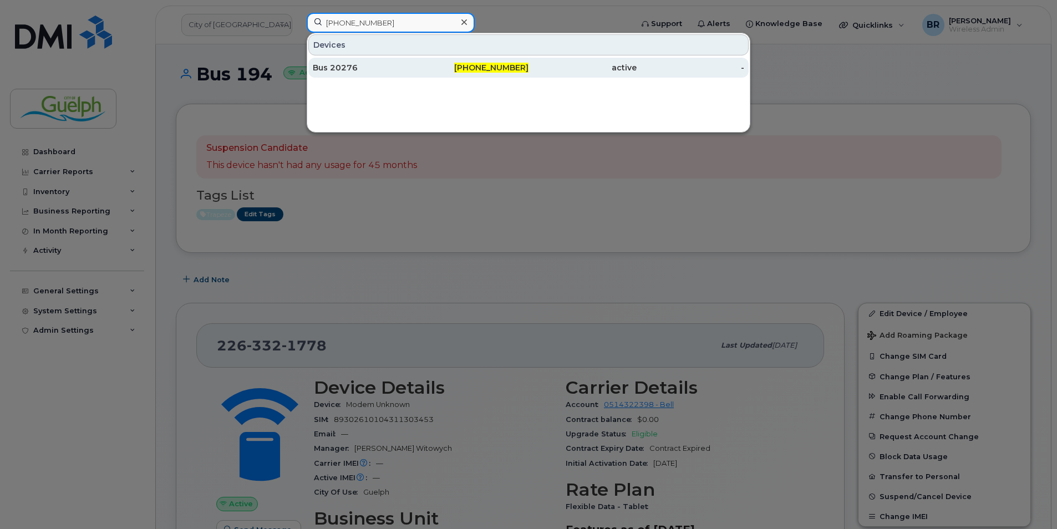
type input "[PHONE_NUMBER]"
click at [353, 64] on div "Bus 20276" at bounding box center [367, 67] width 108 height 11
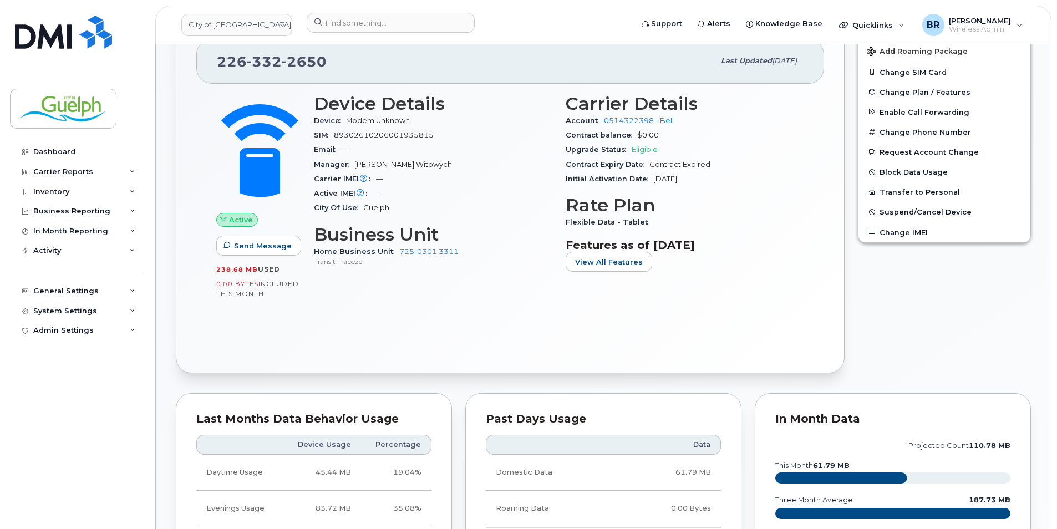
scroll to position [111, 0]
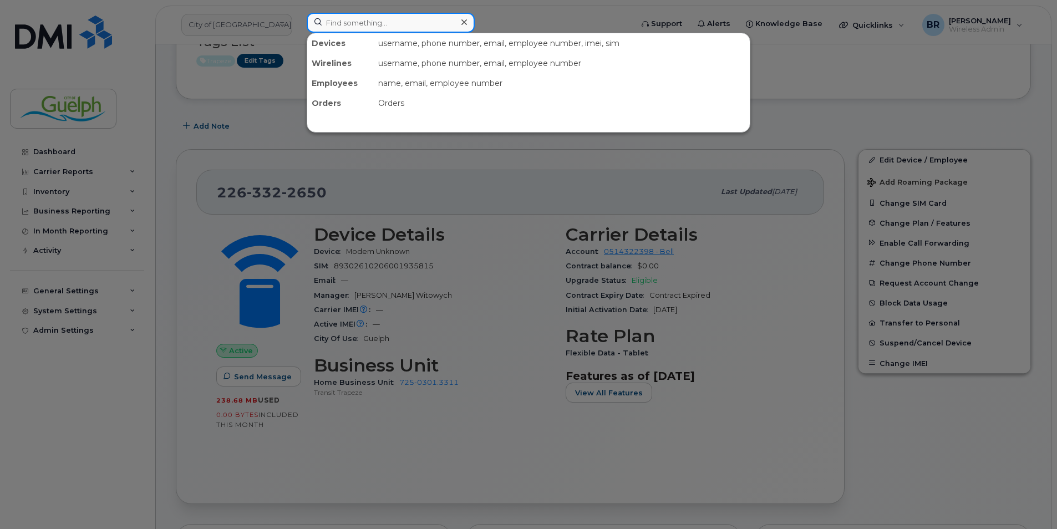
click at [396, 20] on input at bounding box center [391, 23] width 168 height 20
paste input "226-332-3570"
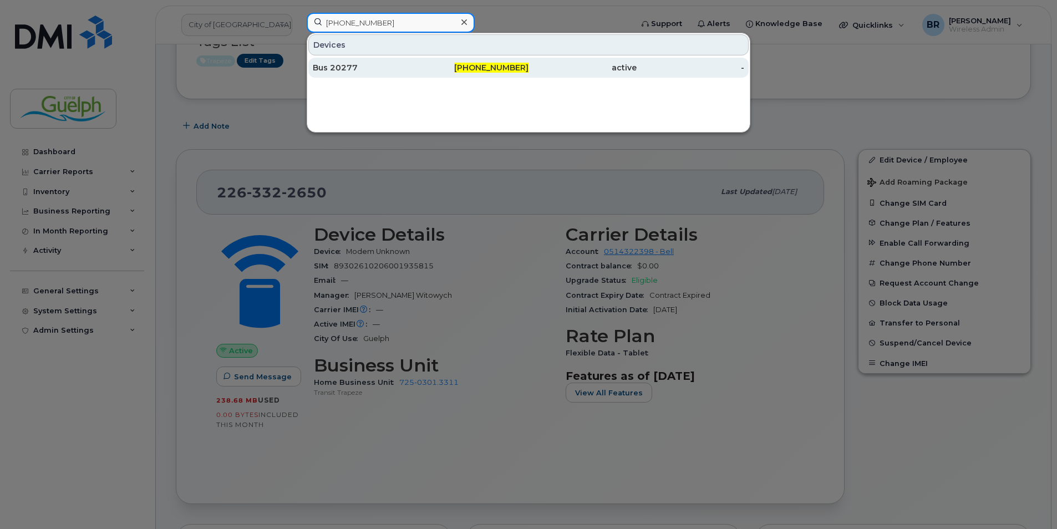
type input "226-332-3570"
click at [421, 74] on div "Bus 20277" at bounding box center [475, 68] width 108 height 20
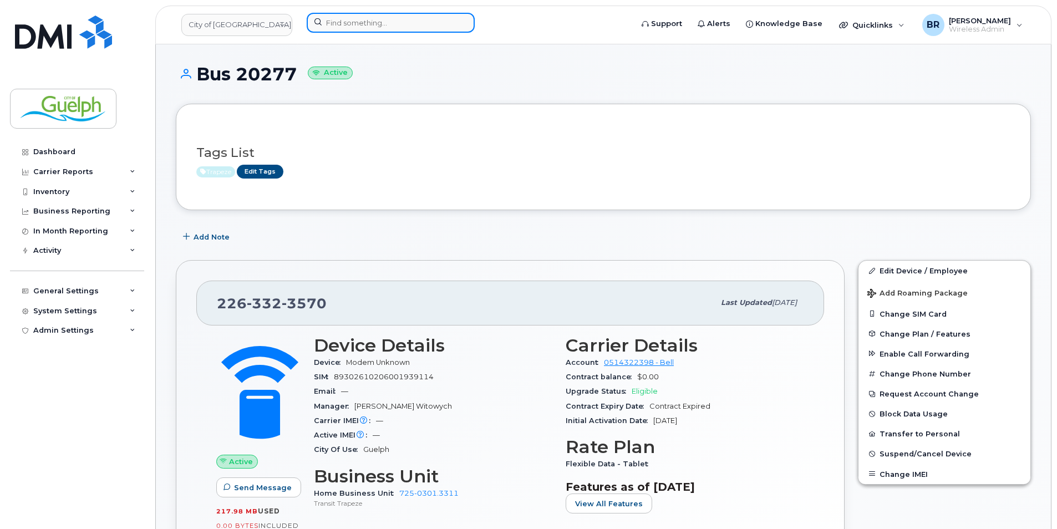
click at [382, 20] on input at bounding box center [391, 23] width 168 height 20
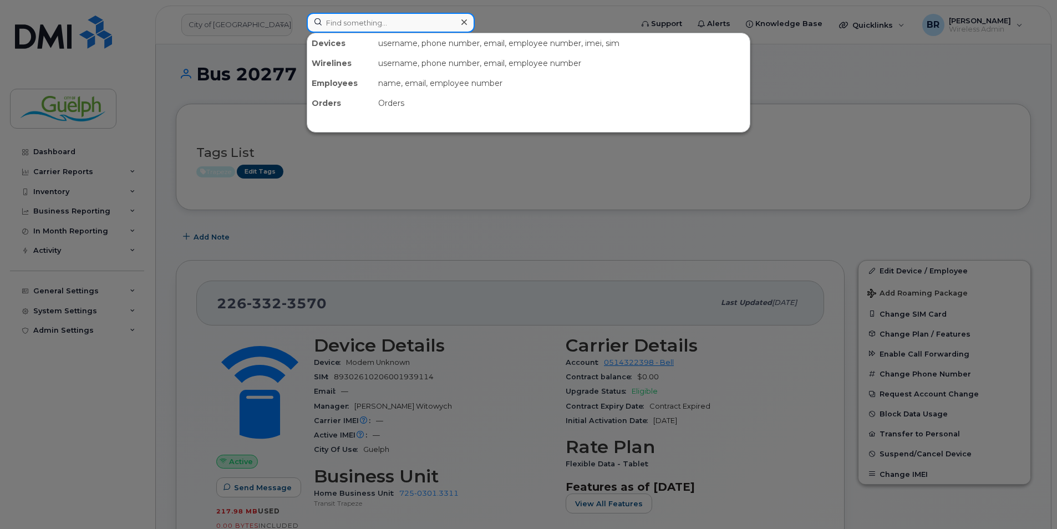
paste input "[PHONE_NUMBER]"
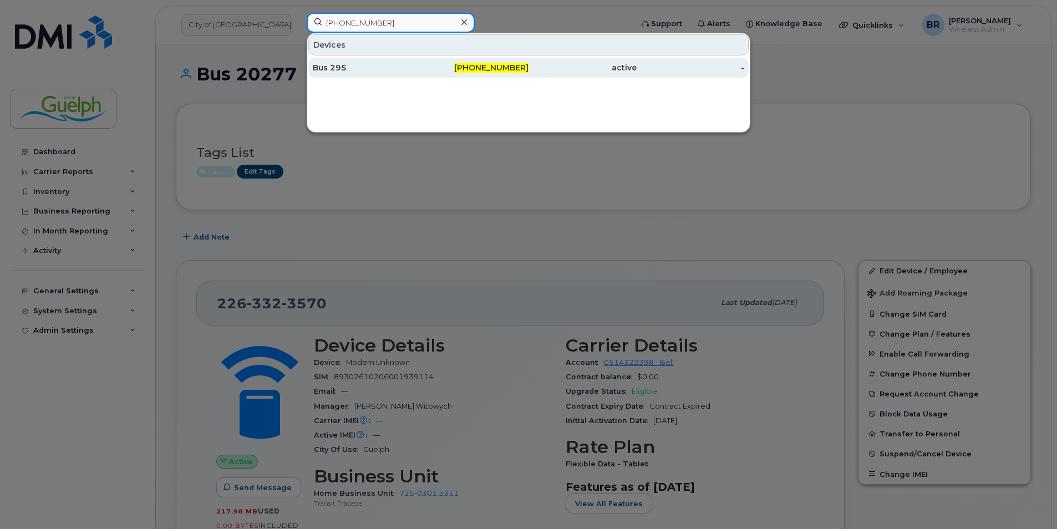
type input "[PHONE_NUMBER]"
click at [421, 60] on div "Bus 295" at bounding box center [475, 68] width 108 height 20
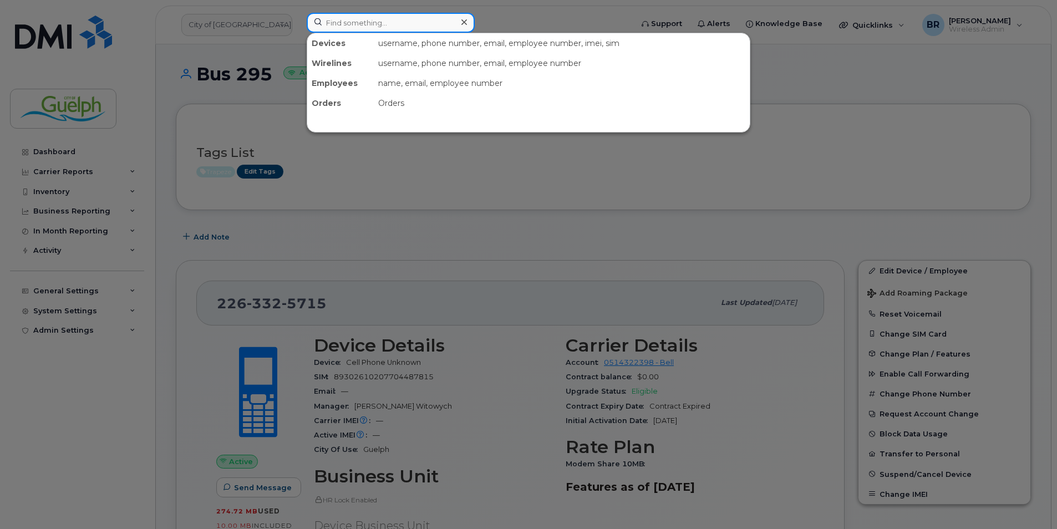
click at [416, 18] on input at bounding box center [391, 23] width 168 height 20
paste input "[PHONE_NUMBER]"
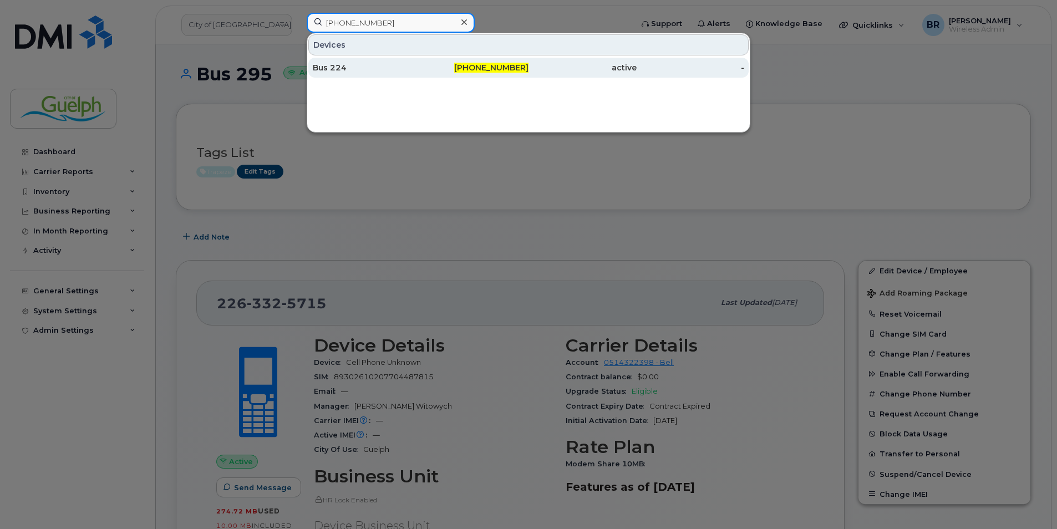
type input "226-820-3184"
click at [342, 63] on div "Bus 224" at bounding box center [367, 67] width 108 height 11
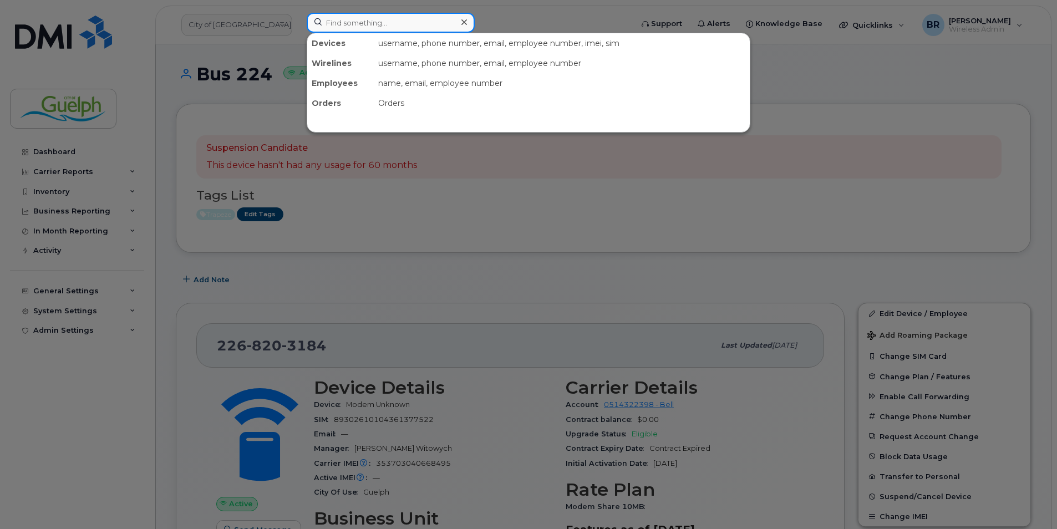
click at [435, 26] on input at bounding box center [391, 23] width 168 height 20
paste input "226-821-3187"
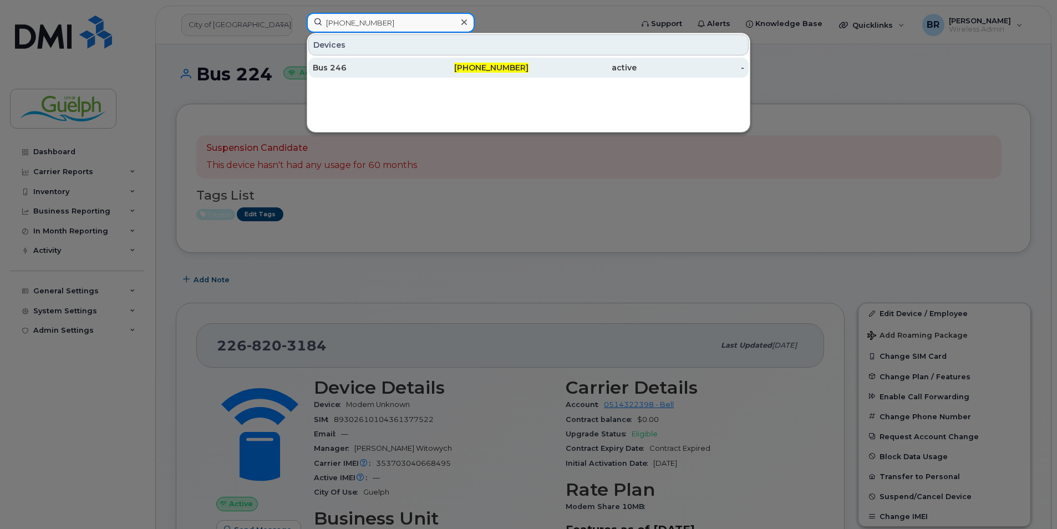
type input "226-821-3187"
click at [365, 63] on div "Bus 246" at bounding box center [367, 67] width 108 height 11
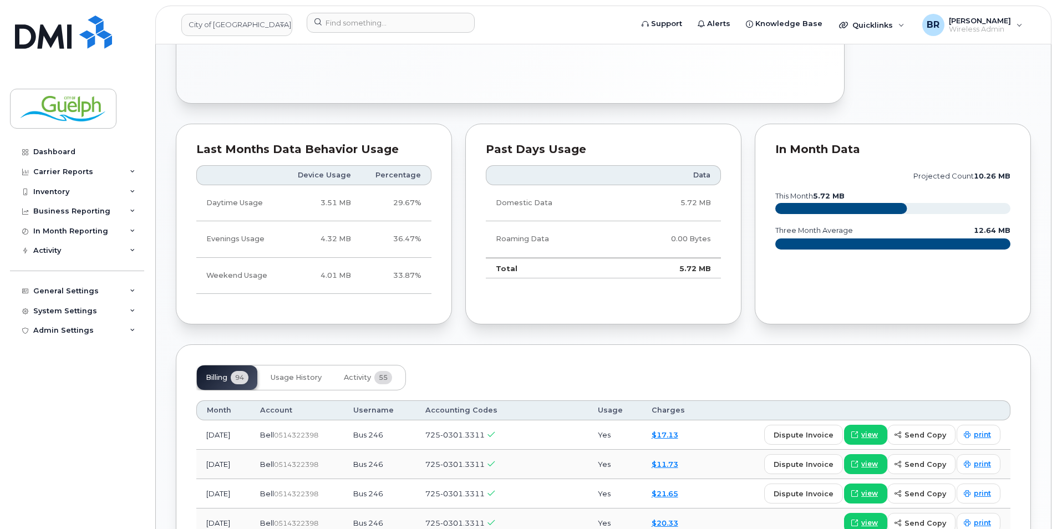
scroll to position [721, 0]
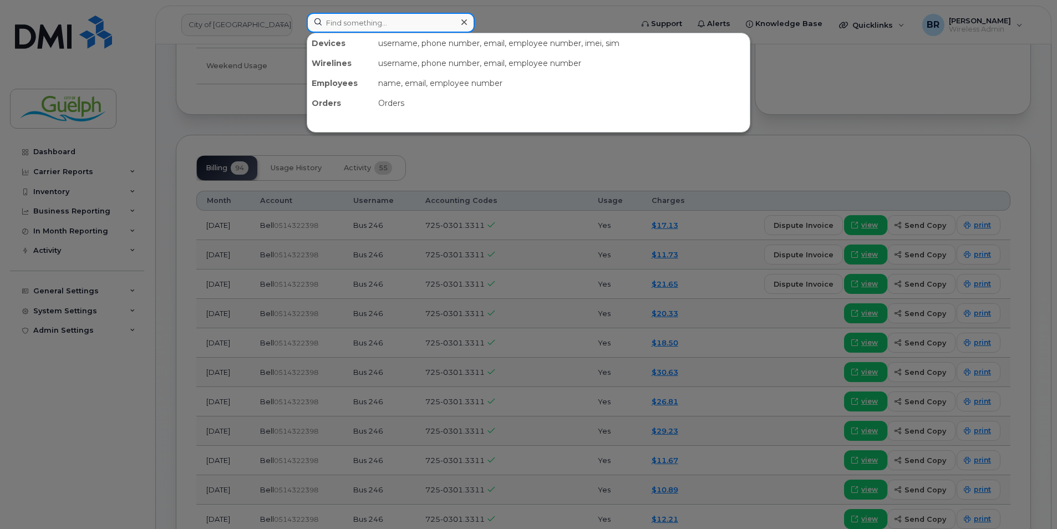
click at [377, 24] on input at bounding box center [391, 23] width 168 height 20
paste input "[PHONE_NUMBER]"
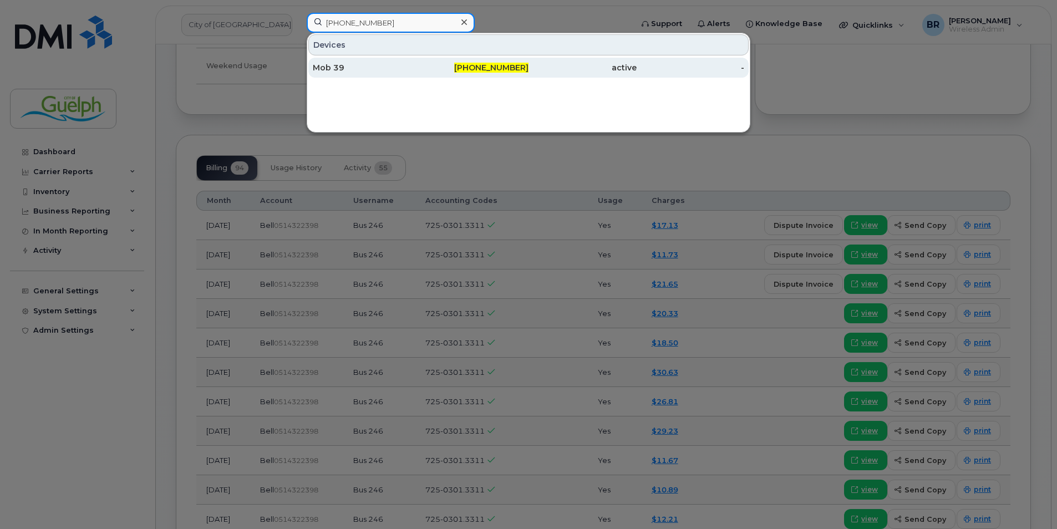
type input "[PHONE_NUMBER]"
click at [347, 72] on div "Mob 39" at bounding box center [367, 67] width 108 height 11
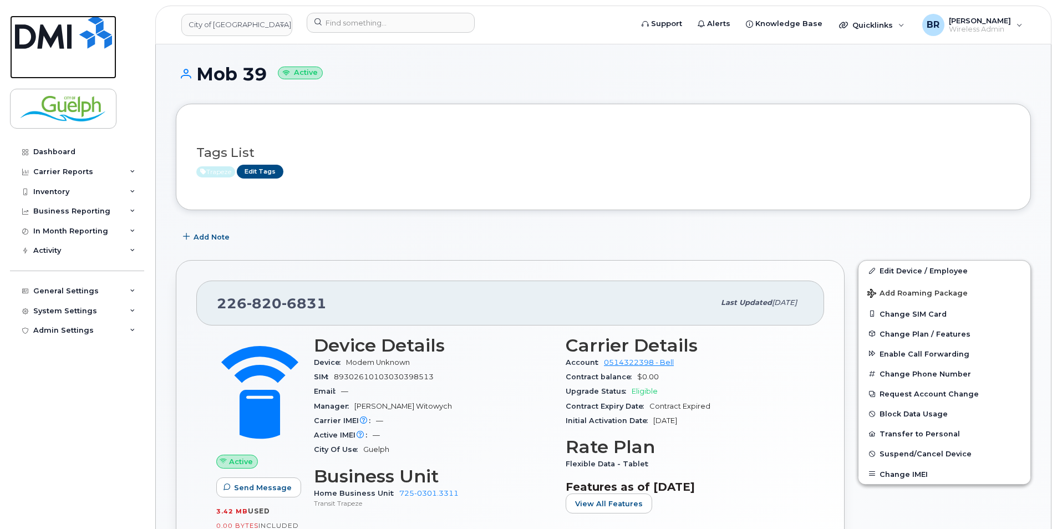
click at [88, 31] on img at bounding box center [63, 32] width 97 height 33
